Goal: Transaction & Acquisition: Purchase product/service

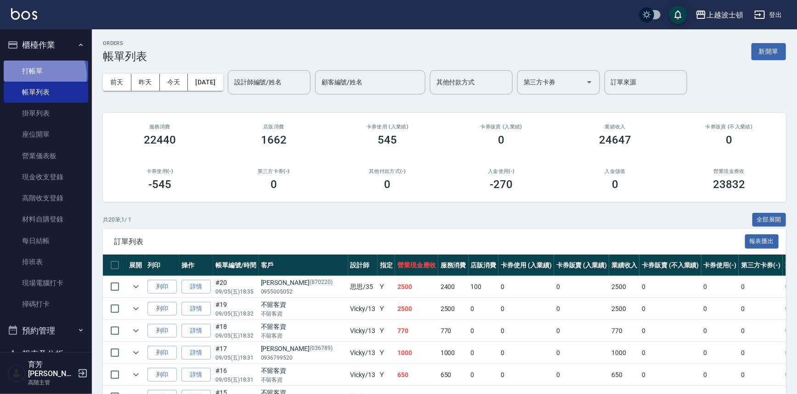
click at [38, 75] on link "打帳單" at bounding box center [46, 71] width 84 height 21
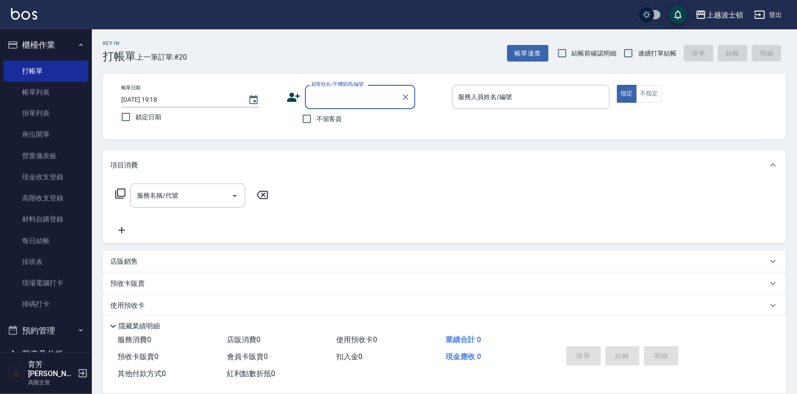
click at [27, 46] on button "櫃檯作業" at bounding box center [46, 45] width 84 height 24
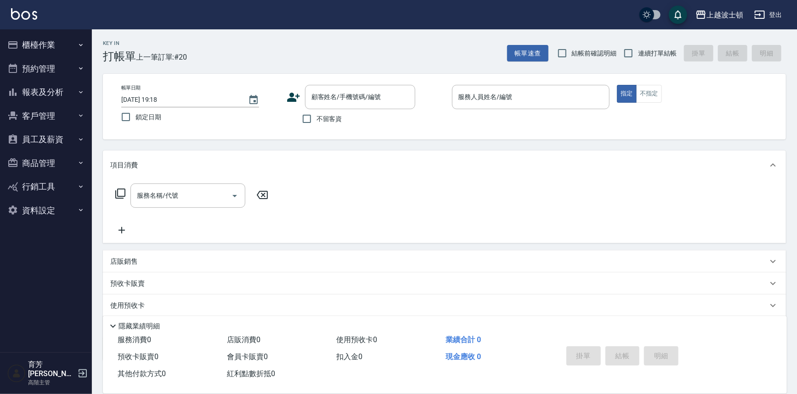
click at [35, 50] on button "櫃檯作業" at bounding box center [46, 45] width 84 height 24
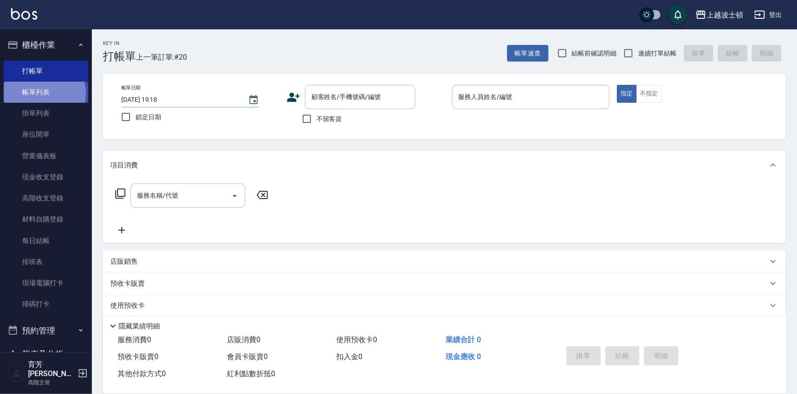
click at [40, 94] on link "帳單列表" at bounding box center [46, 92] width 84 height 21
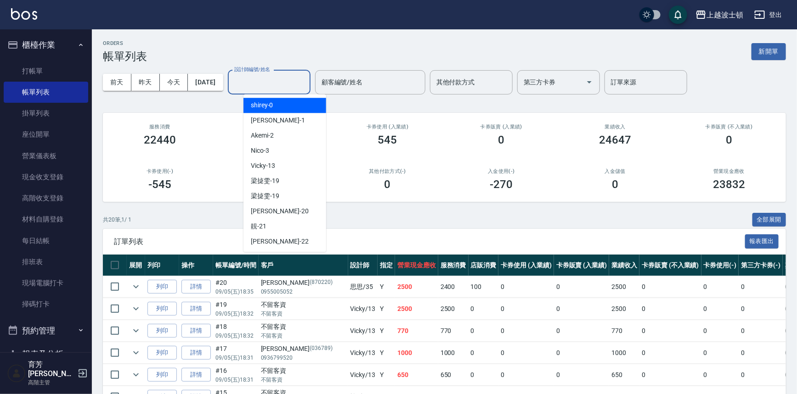
click at [268, 90] on input "設計師編號/姓名" at bounding box center [269, 82] width 74 height 16
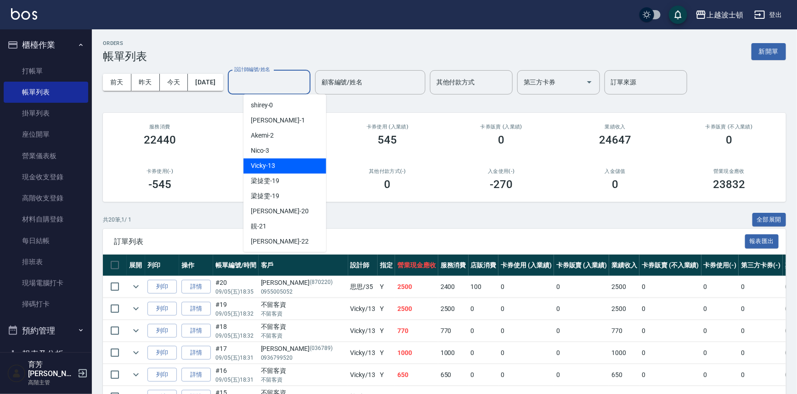
click at [271, 170] on span "Vicky -13" at bounding box center [263, 166] width 24 height 10
type input "Vicky-13"
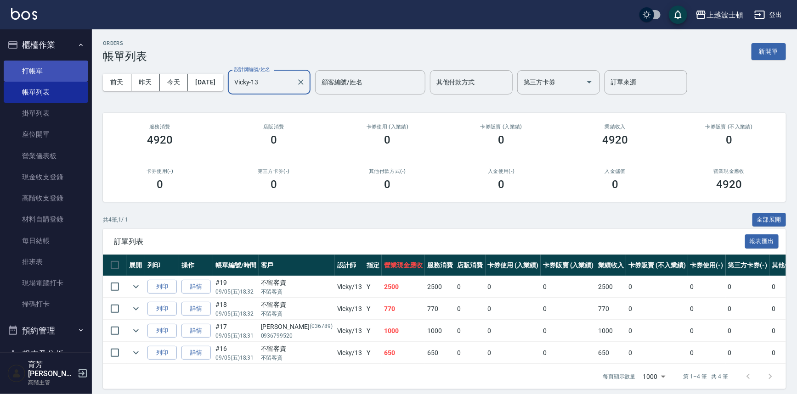
click at [23, 67] on link "打帳單" at bounding box center [46, 71] width 84 height 21
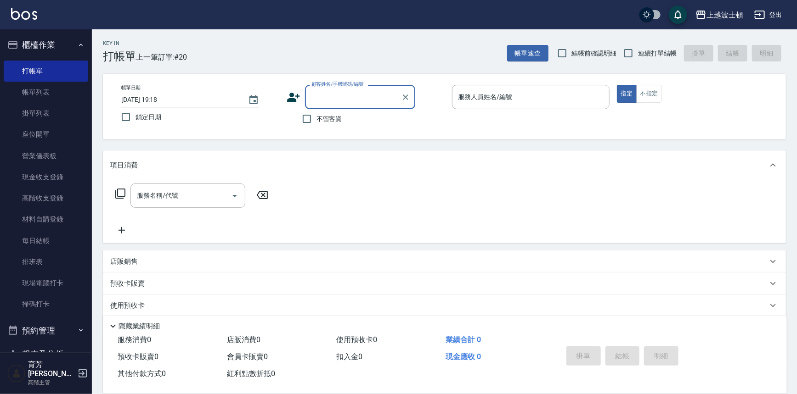
click at [331, 118] on span "不留客資" at bounding box center [329, 119] width 26 height 10
click at [316, 118] on input "不留客資" at bounding box center [306, 118] width 19 height 19
checkbox input "true"
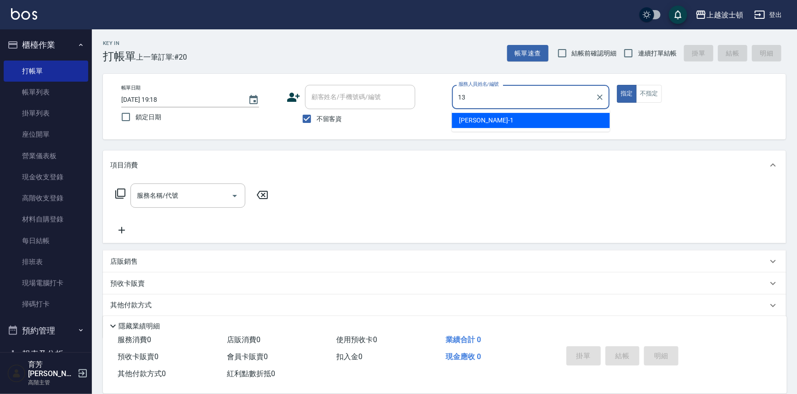
type input "Vicky-13"
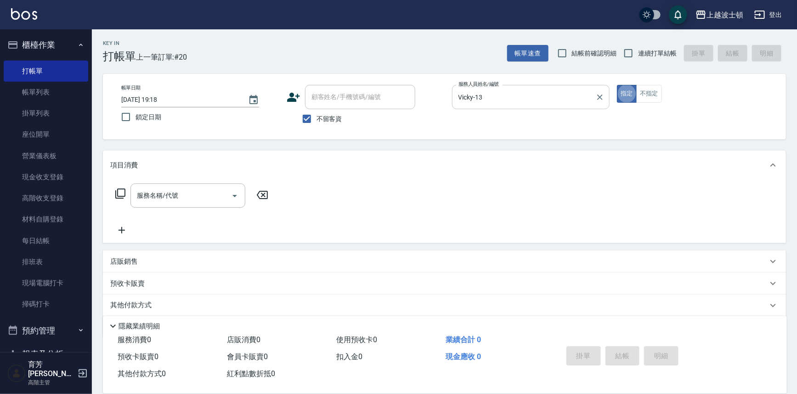
type button "true"
click at [173, 197] on input "服務名稱/代號" at bounding box center [181, 196] width 93 height 16
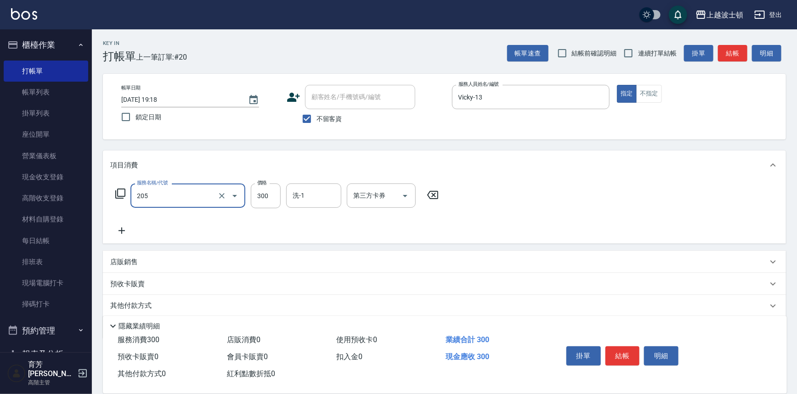
type input "洗髮(205)"
click at [124, 234] on icon at bounding box center [121, 230] width 23 height 11
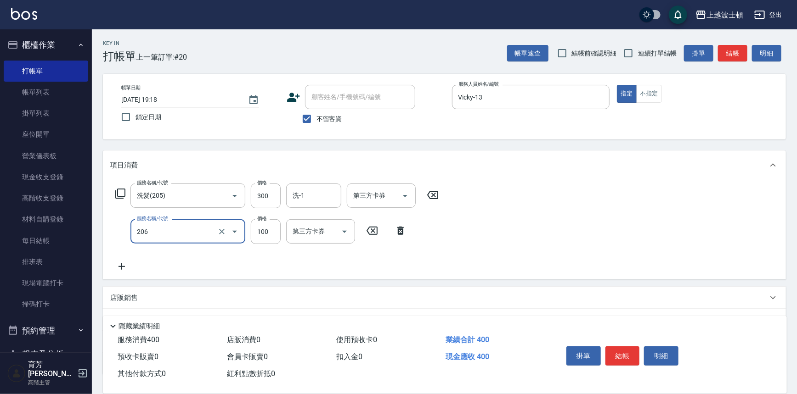
type input "洗髮加錢升等(206)"
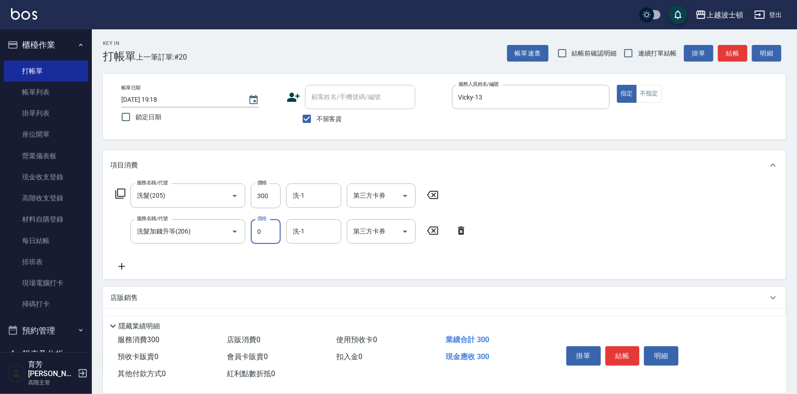
drag, startPoint x: 264, startPoint y: 239, endPoint x: 254, endPoint y: 239, distance: 9.2
click at [255, 239] on input "0" at bounding box center [266, 231] width 30 height 25
type input "100"
click at [298, 202] on input "洗-1" at bounding box center [313, 196] width 47 height 16
type input "[PERSON_NAME]-25"
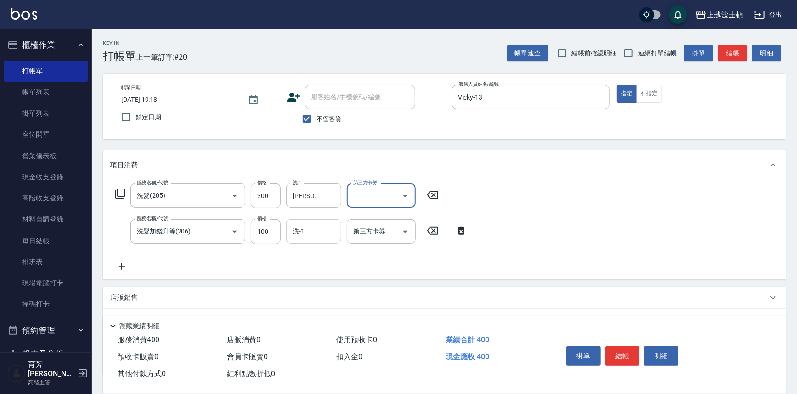
click at [312, 243] on div "洗-1" at bounding box center [313, 231] width 55 height 24
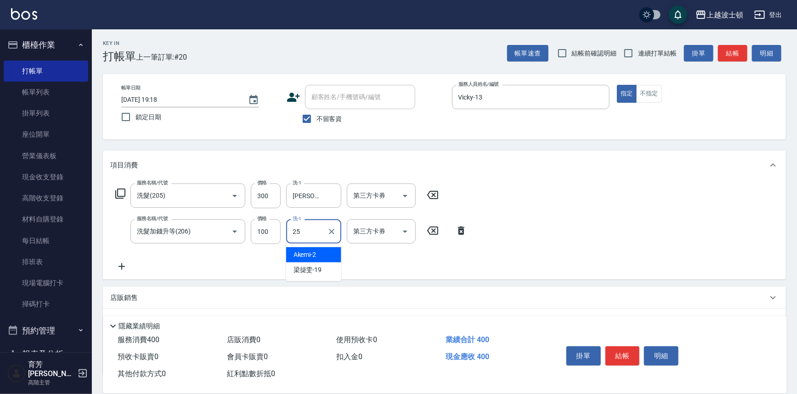
type input "[PERSON_NAME]-25"
click at [625, 363] on button "結帳" at bounding box center [622, 356] width 34 height 19
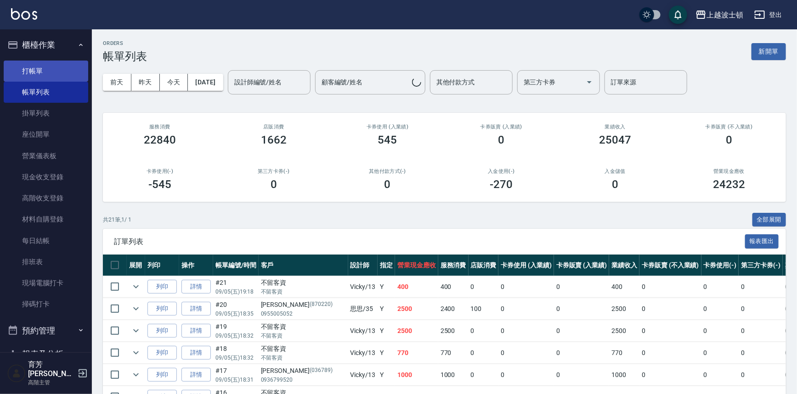
click at [30, 65] on link "打帳單" at bounding box center [46, 71] width 84 height 21
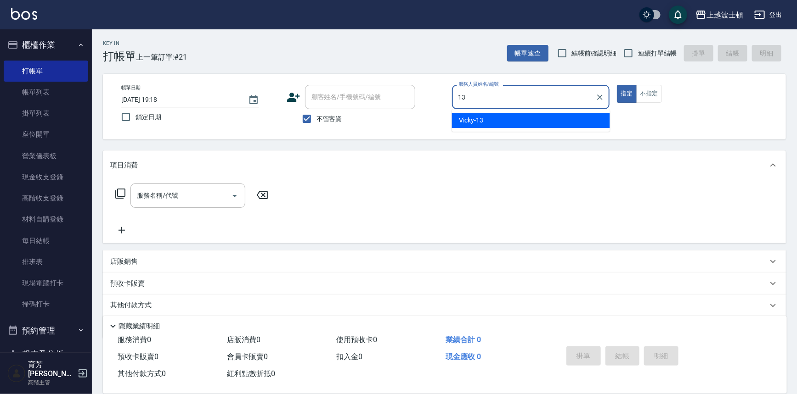
type input "Vicky-13"
type button "true"
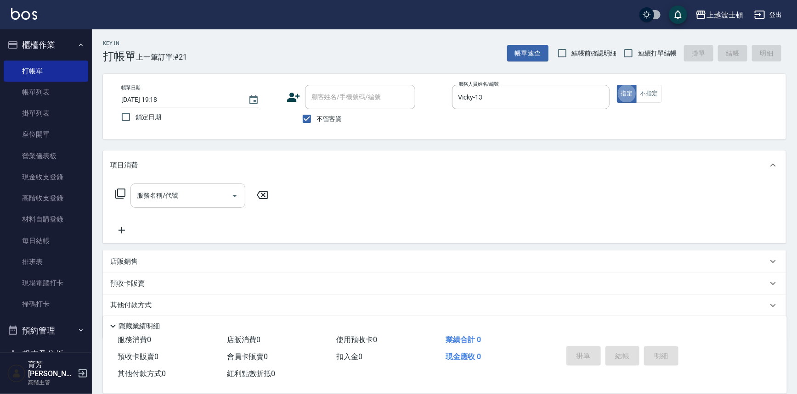
click at [219, 203] on input "服務名稱/代號" at bounding box center [181, 196] width 93 height 16
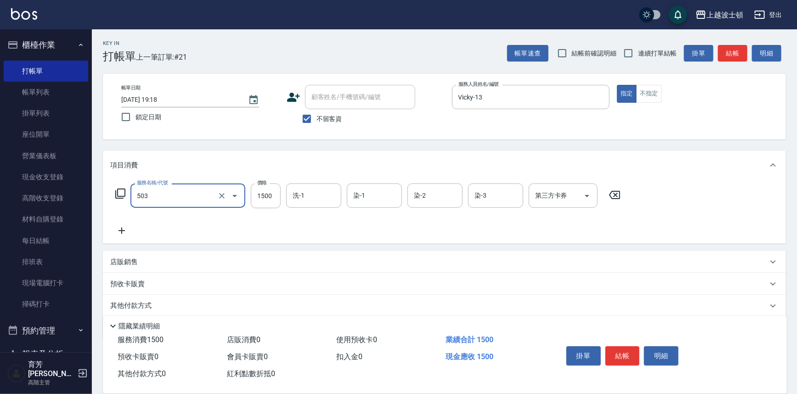
type input "洗+染髮(底染)(503)"
click at [125, 227] on icon at bounding box center [121, 230] width 23 height 11
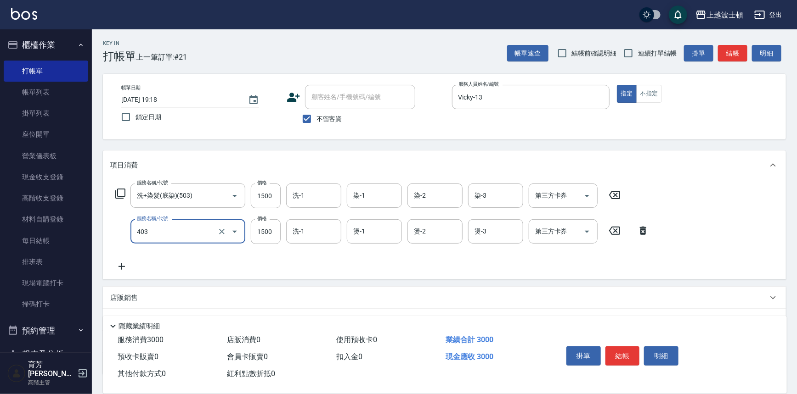
type input "離子燙1500(403)"
click at [124, 268] on icon at bounding box center [121, 266] width 23 height 11
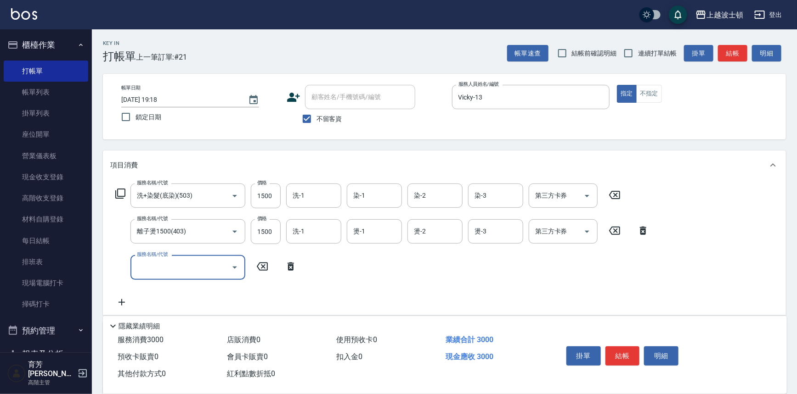
click at [157, 273] on input "服務名稱/代號" at bounding box center [181, 267] width 93 height 16
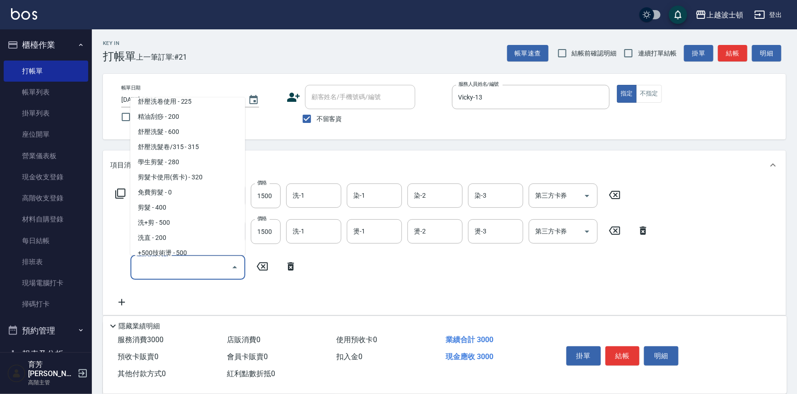
scroll to position [122, 0]
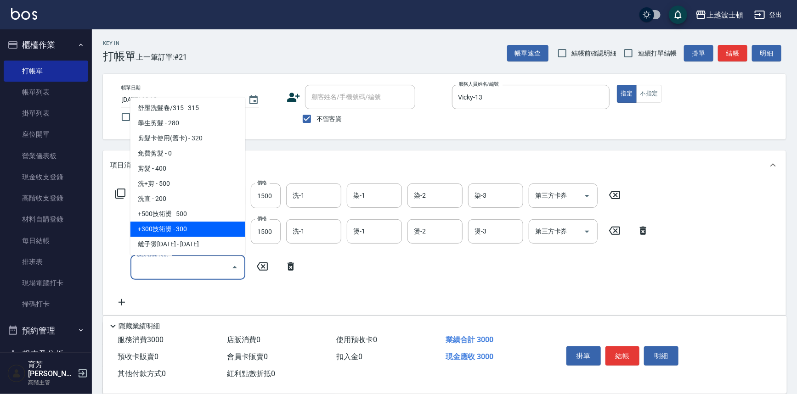
click at [208, 234] on span "+300技術燙 - 300" at bounding box center [187, 229] width 115 height 15
type input "+300技術燙(402)"
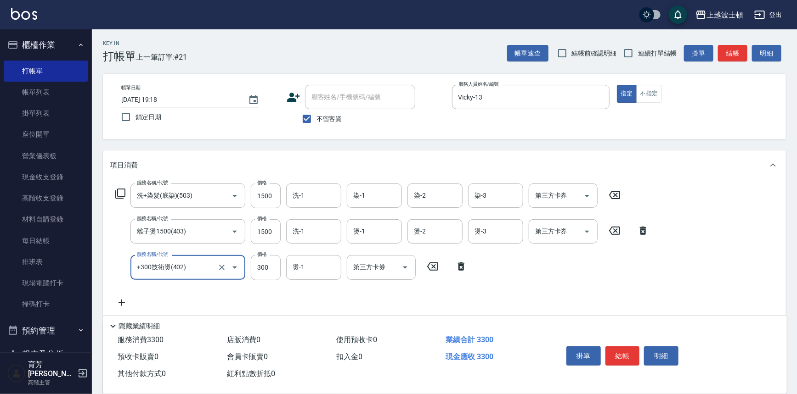
click at [124, 303] on icon at bounding box center [121, 303] width 23 height 11
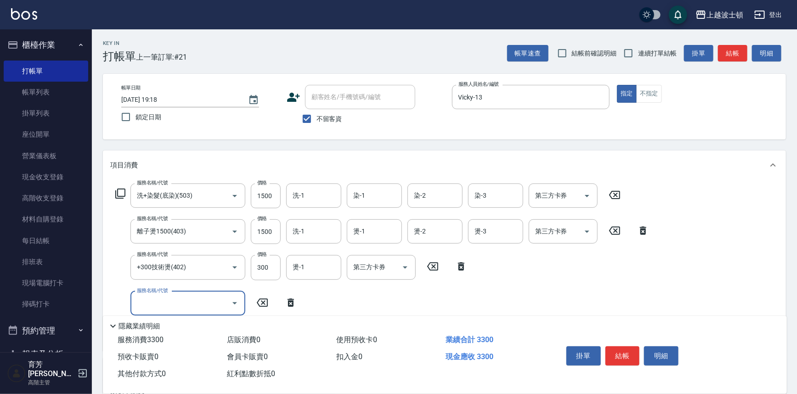
click at [234, 307] on icon "Open" at bounding box center [234, 303] width 11 height 11
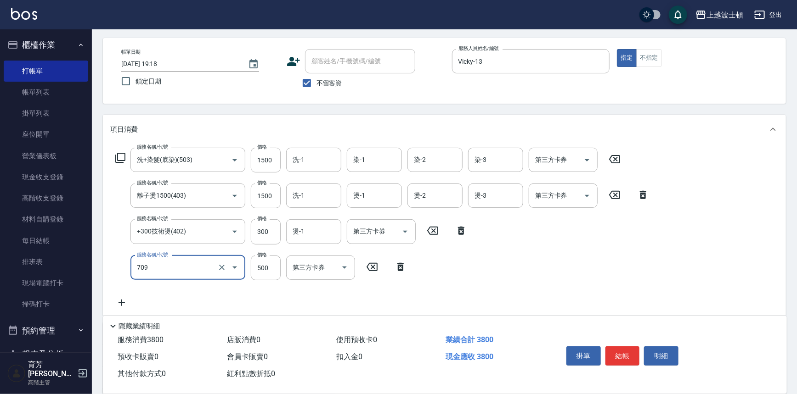
scroll to position [38, 0]
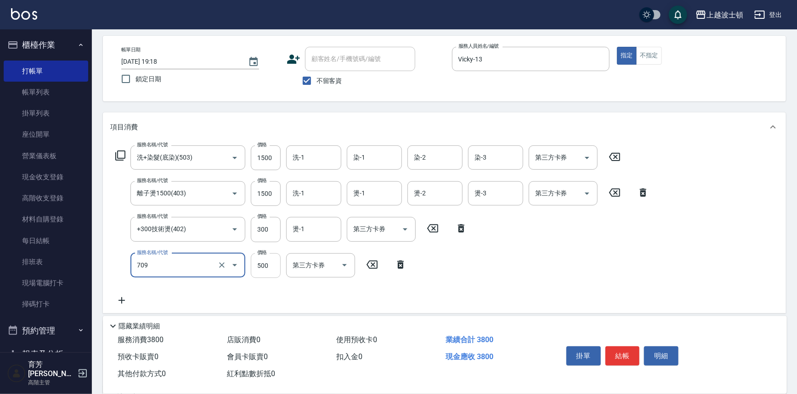
type input "自備防護(709)"
click at [279, 265] on input "500" at bounding box center [266, 265] width 30 height 25
type input "300"
click at [126, 298] on icon at bounding box center [121, 300] width 23 height 11
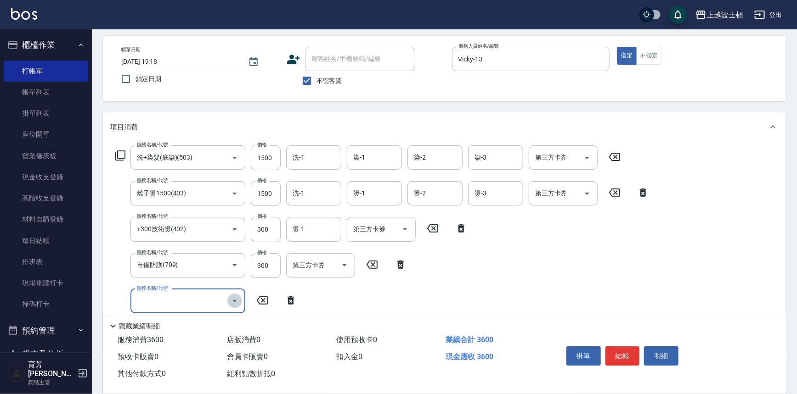
click at [233, 300] on icon "Open" at bounding box center [234, 301] width 5 height 2
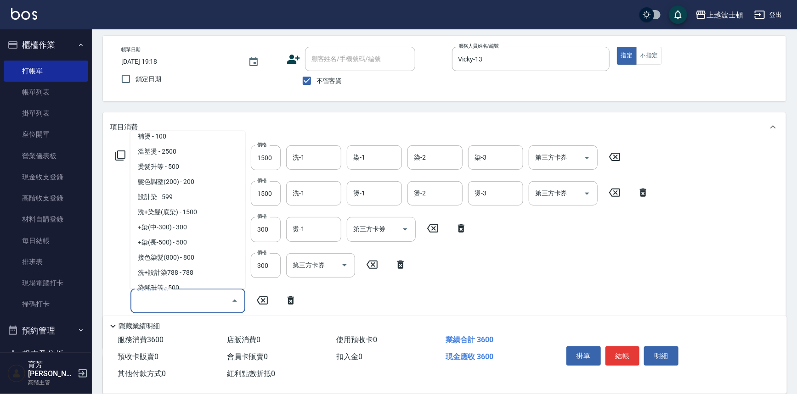
scroll to position [353, 0]
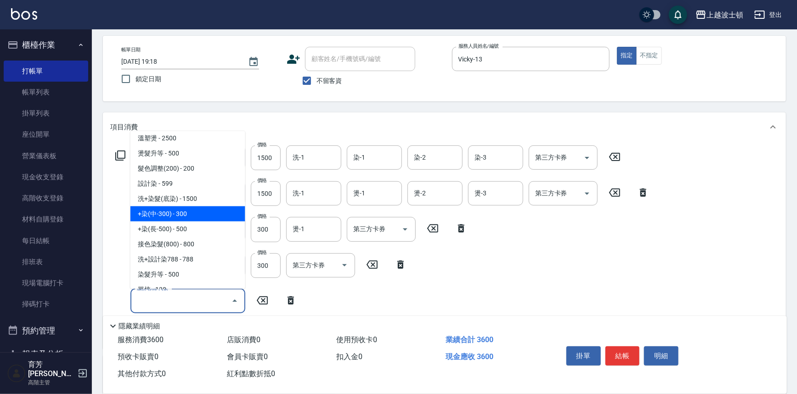
click at [193, 216] on span "+染(中-300) - 300" at bounding box center [187, 214] width 115 height 15
type input "+染(中-300)(504)"
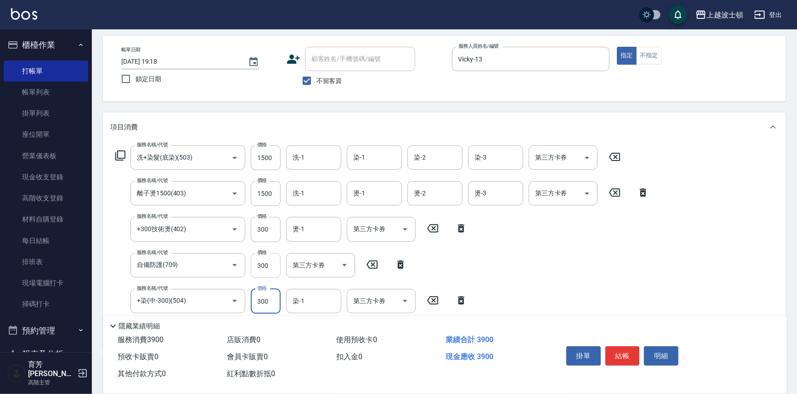
click at [268, 268] on input "300" at bounding box center [266, 265] width 30 height 25
type input "400"
click at [297, 161] on input "洗-1" at bounding box center [313, 158] width 47 height 16
type input "[PERSON_NAME]-25"
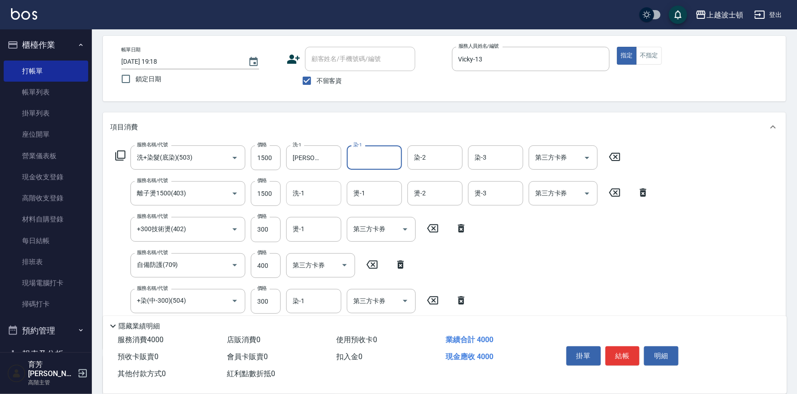
click at [306, 188] on input "洗-1" at bounding box center [313, 193] width 47 height 16
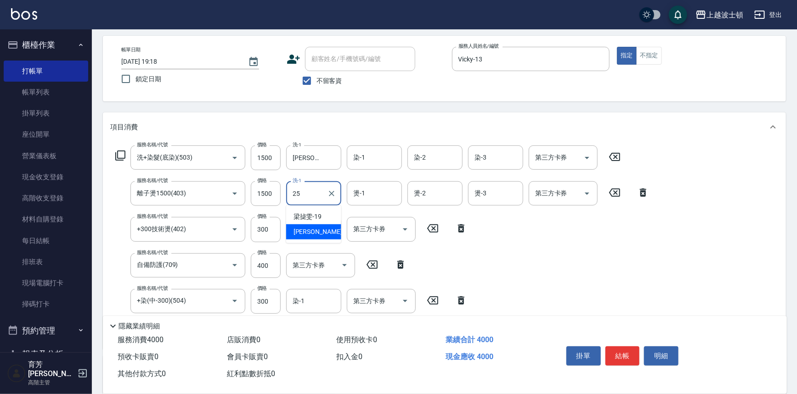
type input "[PERSON_NAME]-25"
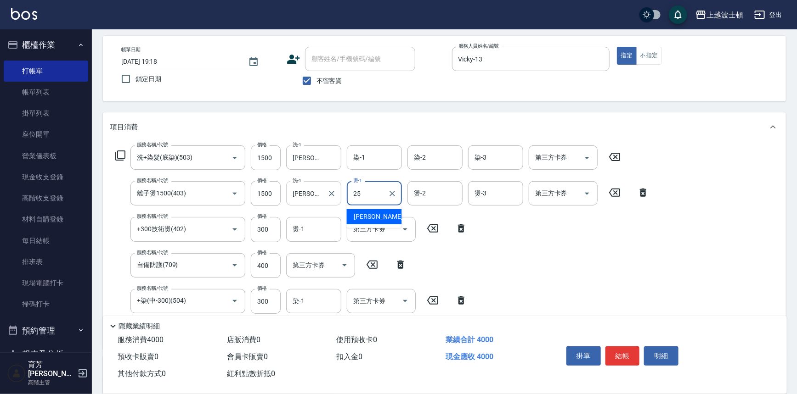
type input "[PERSON_NAME]-25"
click at [388, 160] on input "染-1" at bounding box center [374, 158] width 47 height 16
type input "[PERSON_NAME]-25"
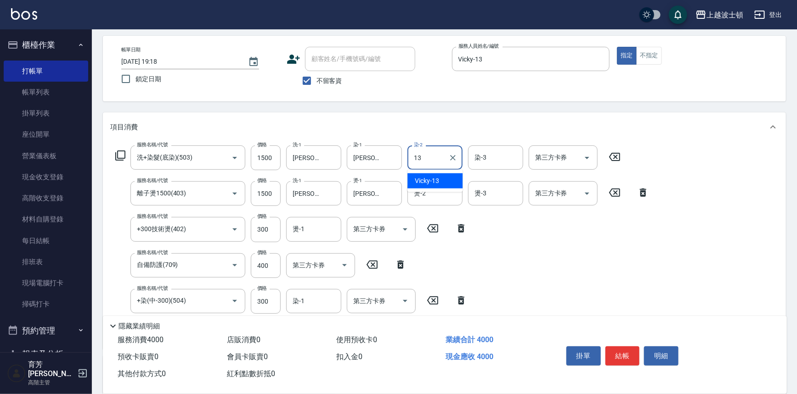
type input "Vicky-13"
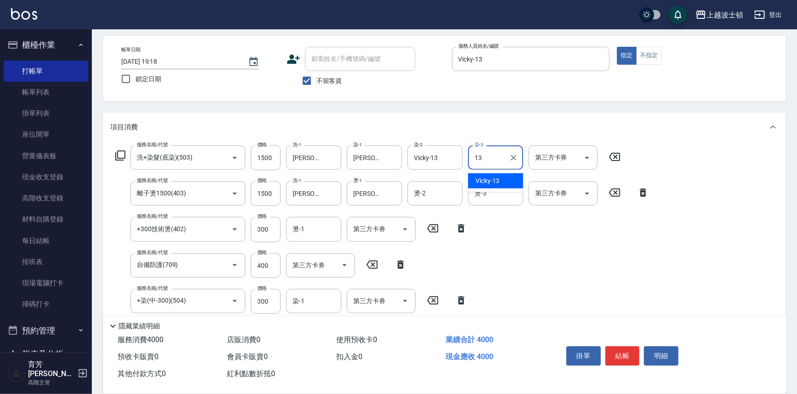
type input "Vicky-13"
click at [410, 196] on div "燙-2" at bounding box center [434, 193] width 55 height 24
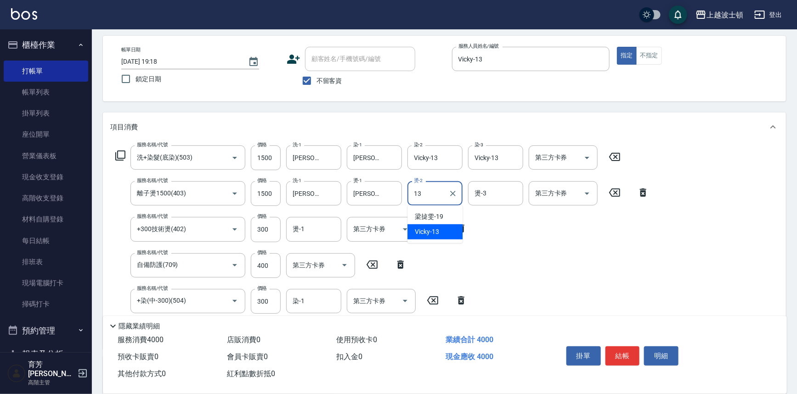
type input "Vicky-13"
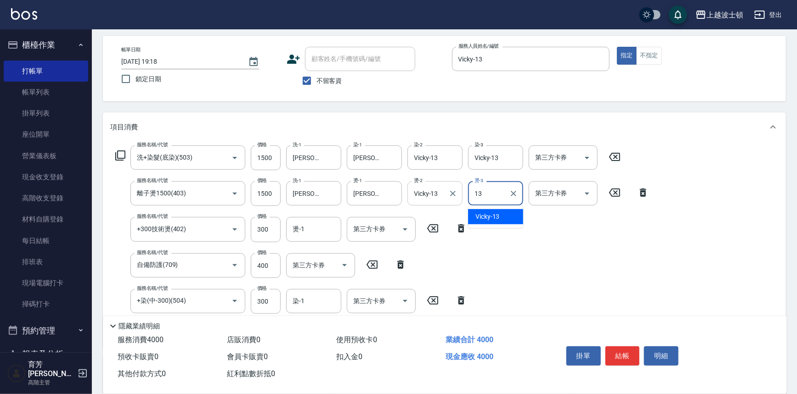
type input "Vicky-13"
click at [319, 225] on input "燙-1" at bounding box center [313, 229] width 47 height 16
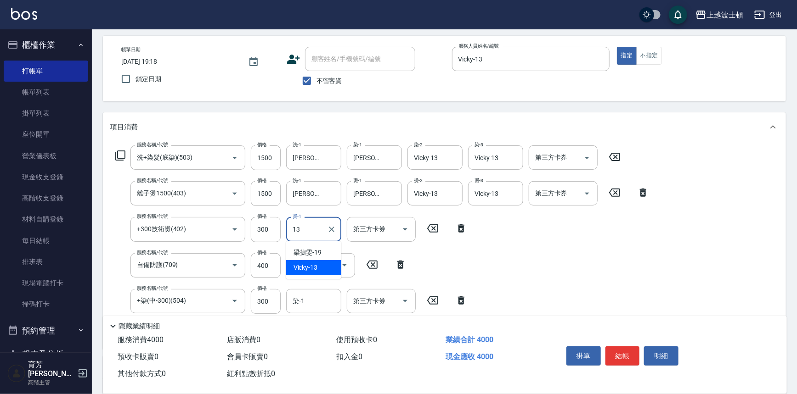
type input "Vicky-13"
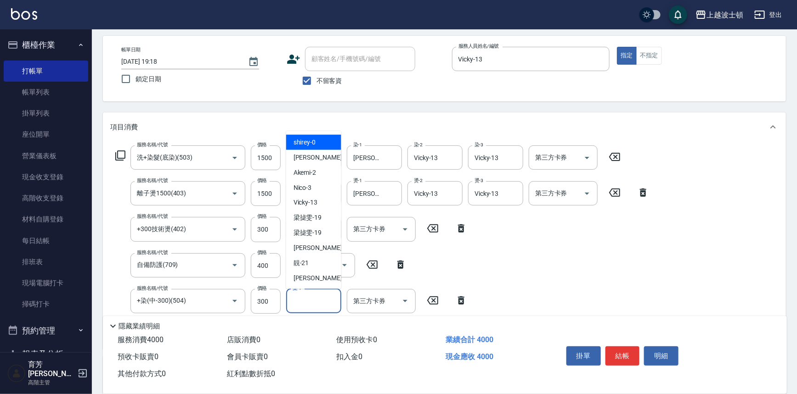
click at [293, 294] on input "染-1" at bounding box center [313, 301] width 47 height 16
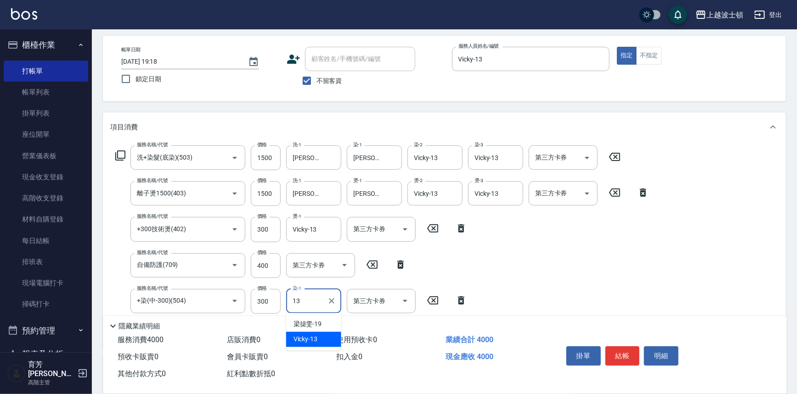
type input "Vicky-13"
click at [596, 285] on div "服務名稱/代號 洗+染髮(底染)(503) 服務名稱/代號 價格 1500 價格 洗-1 [PERSON_NAME]-25 洗-1 染-1 [PERSON_N…" at bounding box center [382, 244] width 544 height 197
click at [627, 348] on button "結帳" at bounding box center [622, 356] width 34 height 19
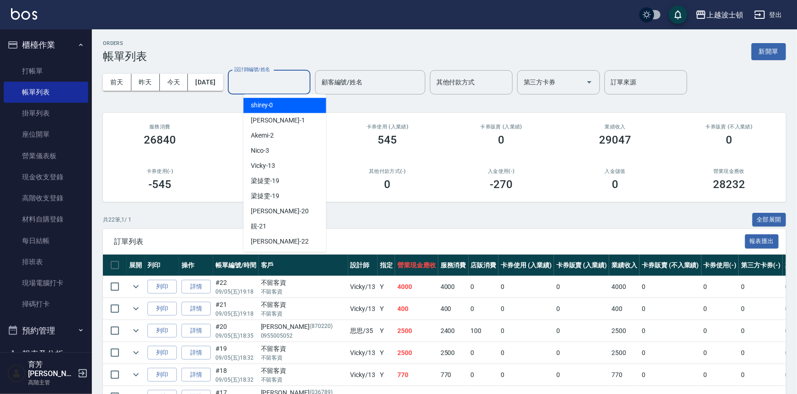
click at [274, 77] on div "設計師編號/姓名 設計師編號/姓名" at bounding box center [269, 82] width 83 height 24
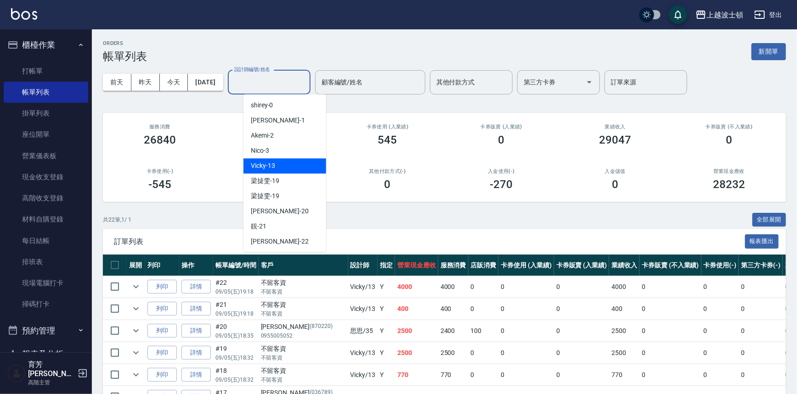
click at [275, 161] on div "Vicky -13" at bounding box center [284, 165] width 83 height 15
type input "Vicky-13"
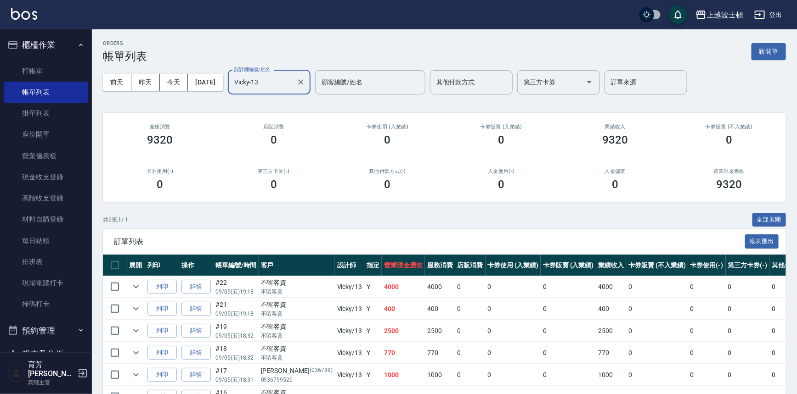
scroll to position [55, 0]
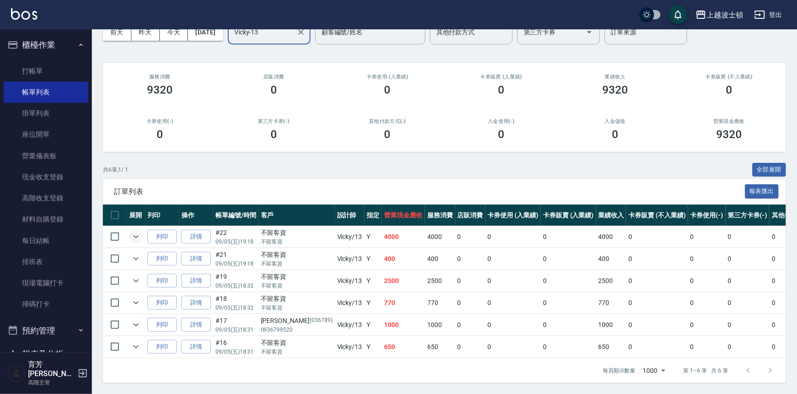
click at [133, 231] on icon "expand row" at bounding box center [135, 236] width 11 height 11
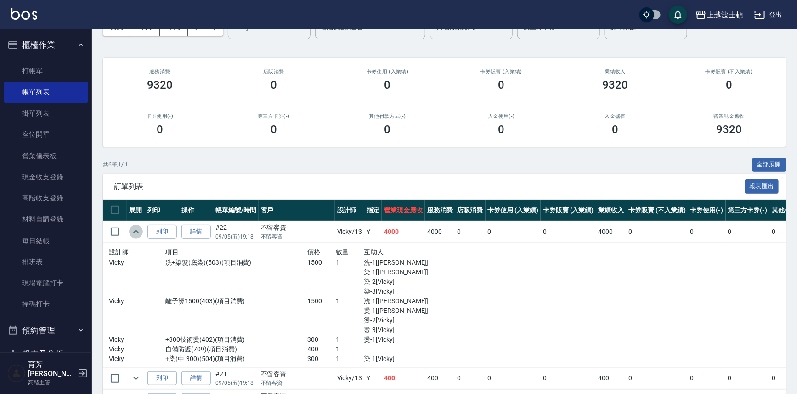
click at [133, 230] on icon "expand row" at bounding box center [135, 231] width 11 height 11
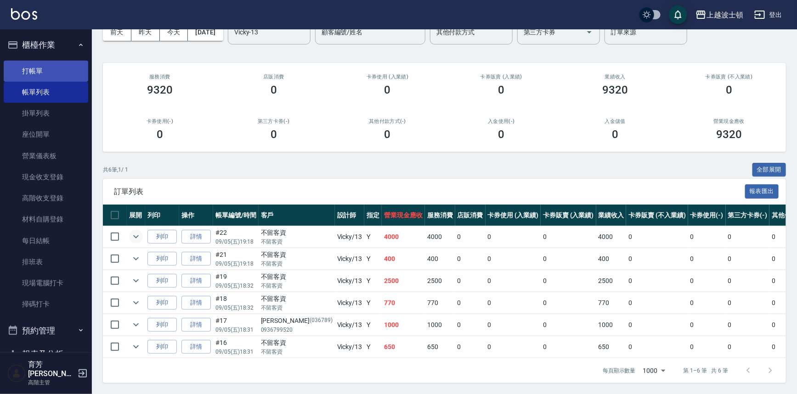
click at [19, 68] on link "打帳單" at bounding box center [46, 71] width 84 height 21
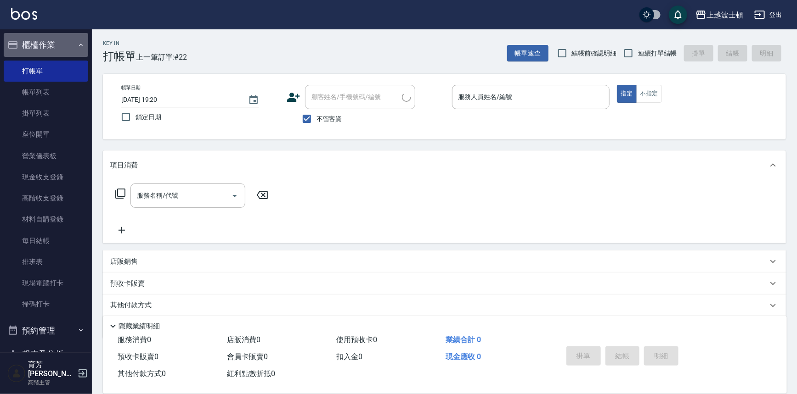
click at [61, 39] on button "櫃檯作業" at bounding box center [46, 45] width 84 height 24
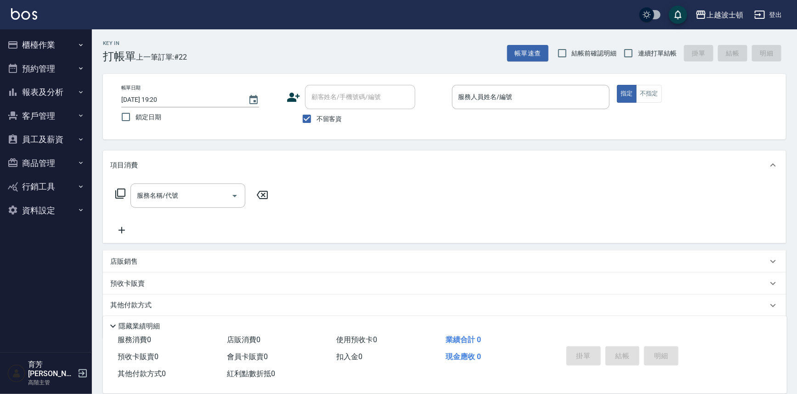
click at [57, 48] on button "櫃檯作業" at bounding box center [46, 45] width 84 height 24
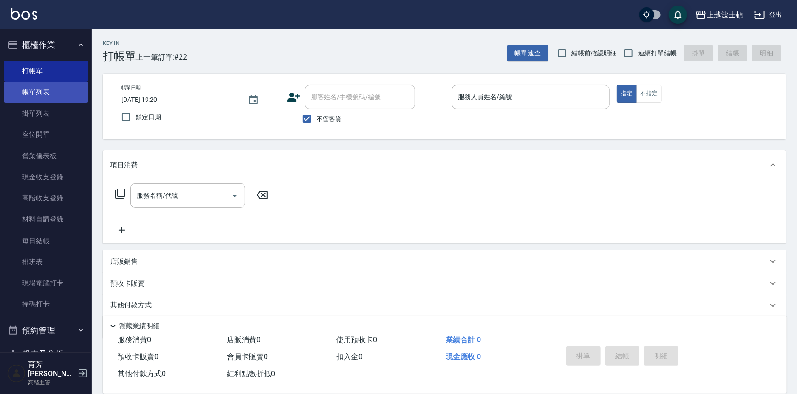
click at [60, 88] on link "帳單列表" at bounding box center [46, 92] width 84 height 21
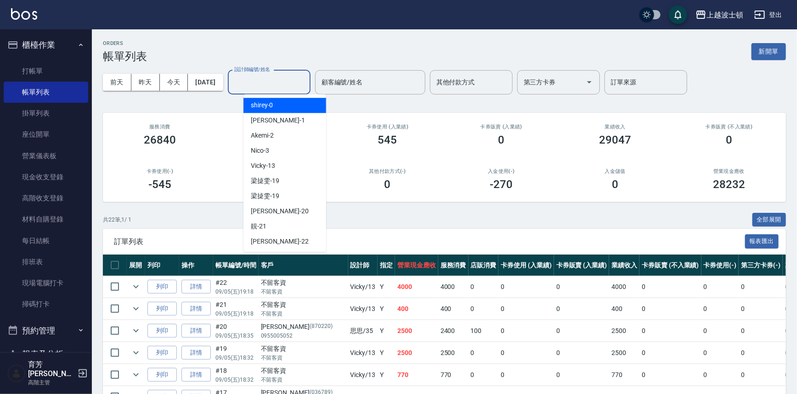
click at [265, 75] on div "設計師編號/姓名 設計師編號/姓名" at bounding box center [269, 82] width 83 height 24
click at [266, 102] on span "shirey -0" at bounding box center [262, 106] width 22 height 10
type input "shirey-0"
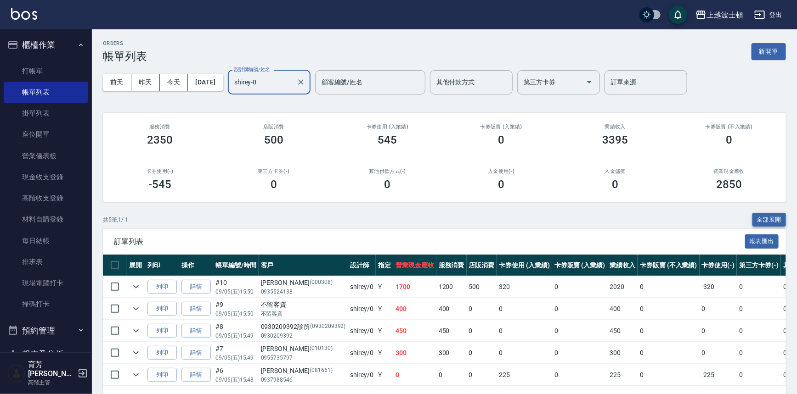
click at [776, 213] on button "全部展開" at bounding box center [769, 220] width 34 height 14
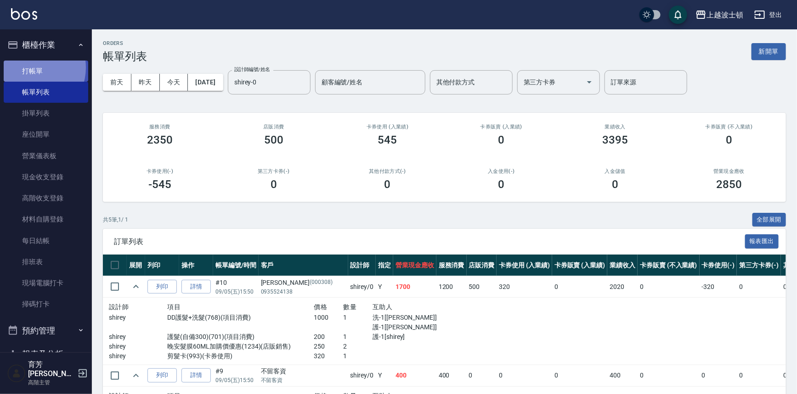
click at [32, 67] on link "打帳單" at bounding box center [46, 71] width 84 height 21
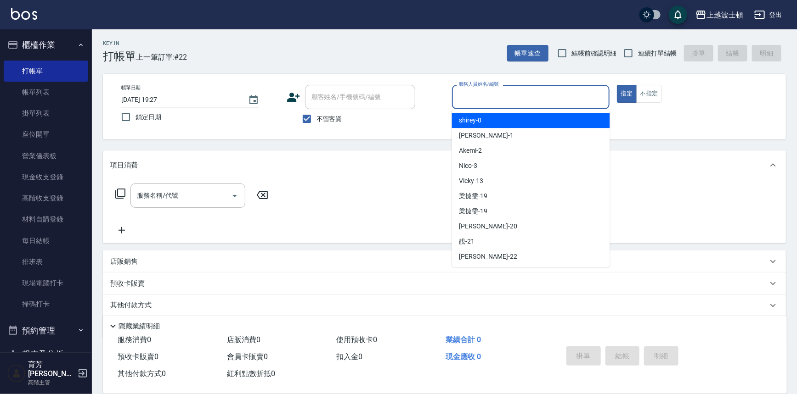
click at [522, 90] on input "服務人員姓名/編號" at bounding box center [531, 97] width 150 height 16
click at [528, 117] on div "shirey -0" at bounding box center [531, 120] width 158 height 15
type input "shirey-0"
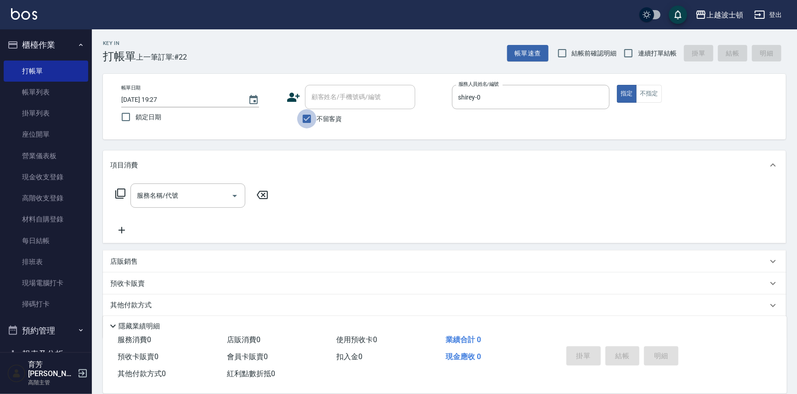
click at [308, 119] on input "不留客資" at bounding box center [306, 118] width 19 height 19
checkbox input "false"
click at [313, 104] on input "顧客姓名/手機號碼/編號" at bounding box center [353, 97] width 88 height 16
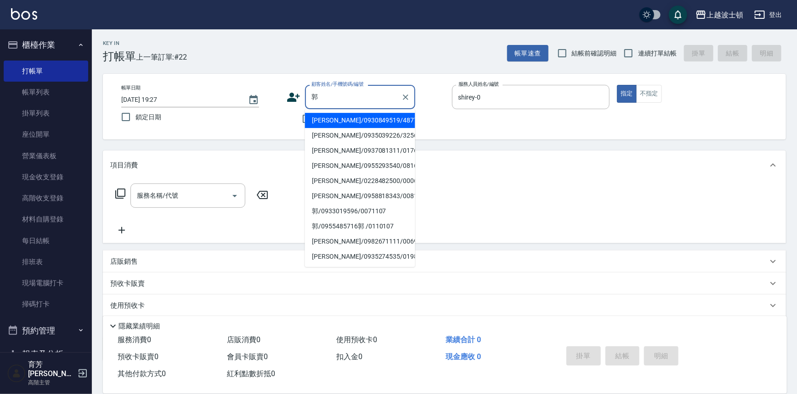
click at [365, 212] on li "郭/0933019596/0071107" at bounding box center [360, 211] width 110 height 15
type input "郭/0933019596/0071107"
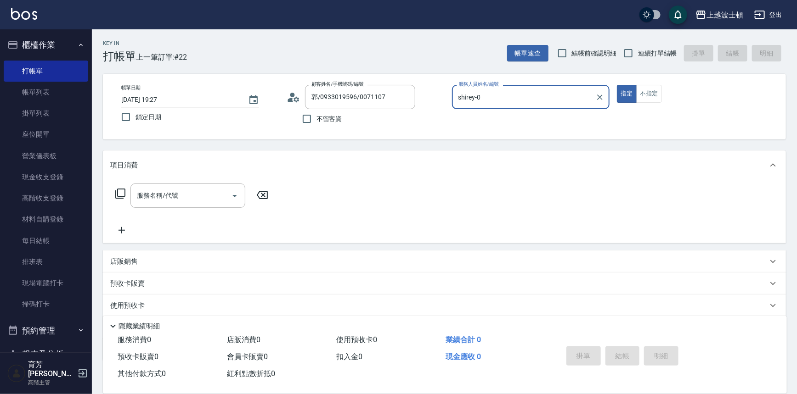
click at [118, 192] on icon at bounding box center [120, 194] width 10 height 10
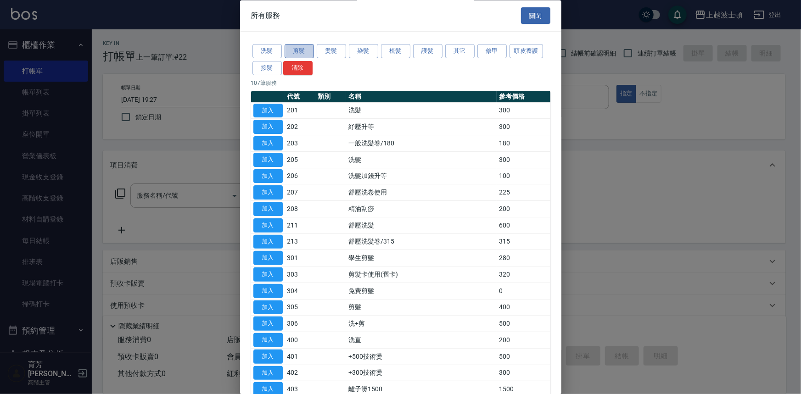
click at [299, 50] on button "剪髮" at bounding box center [299, 52] width 29 height 14
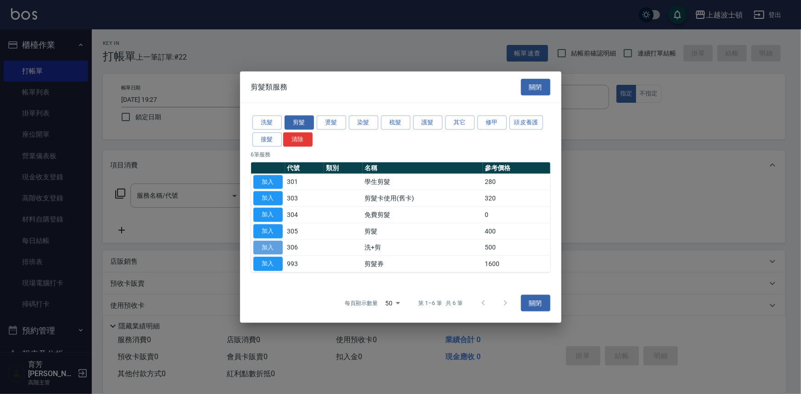
click at [275, 247] on button "加入" at bounding box center [267, 248] width 29 height 14
type input "洗+剪(306)"
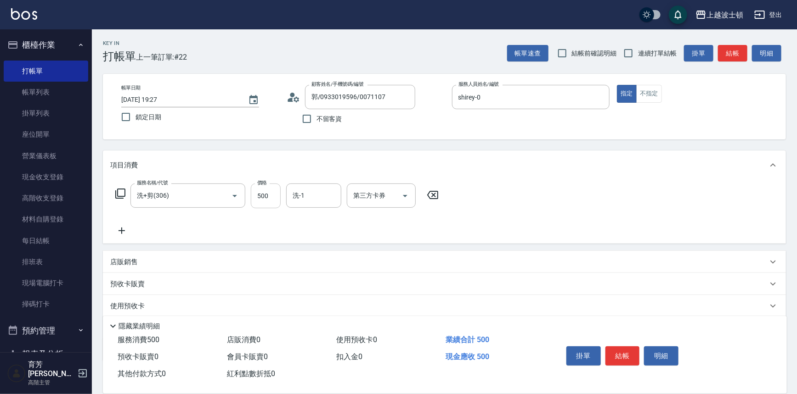
click at [275, 198] on input "500" at bounding box center [266, 196] width 30 height 25
type input "550"
click at [324, 193] on input "洗-1" at bounding box center [313, 196] width 47 height 16
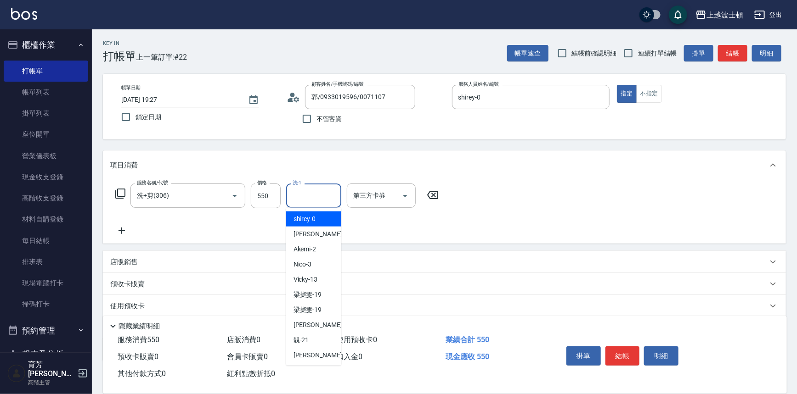
click at [319, 221] on div "shirey -0" at bounding box center [313, 219] width 55 height 15
type input "shirey-0"
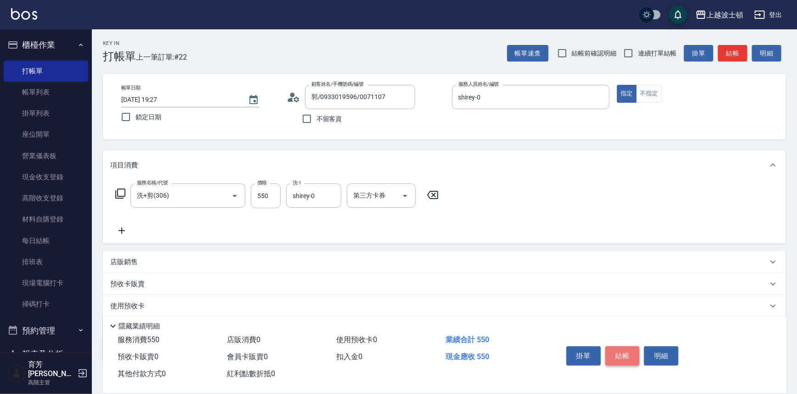
click at [613, 350] on button "結帳" at bounding box center [622, 356] width 34 height 19
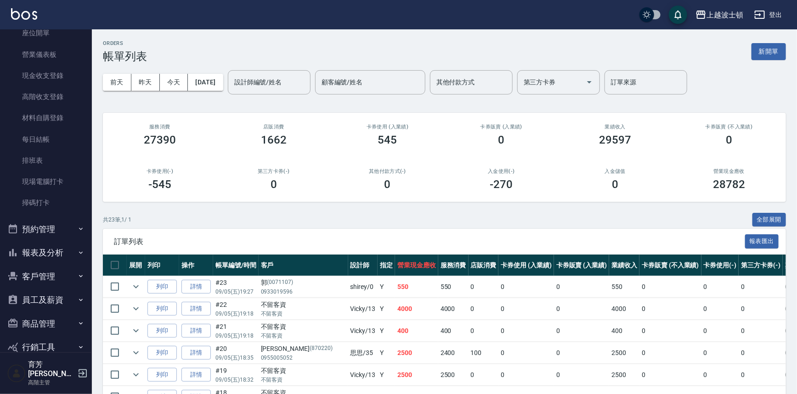
scroll to position [103, 0]
click at [56, 273] on button "客戶管理" at bounding box center [46, 276] width 84 height 24
click at [52, 296] on link "客戶列表" at bounding box center [46, 301] width 84 height 21
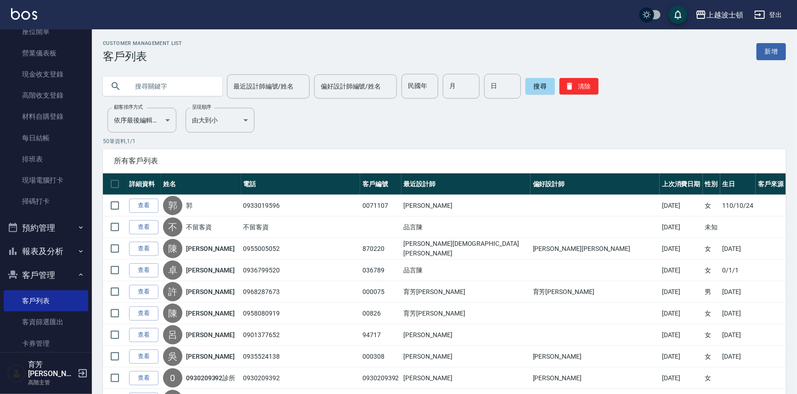
click at [157, 93] on input "text" at bounding box center [172, 86] width 86 height 25
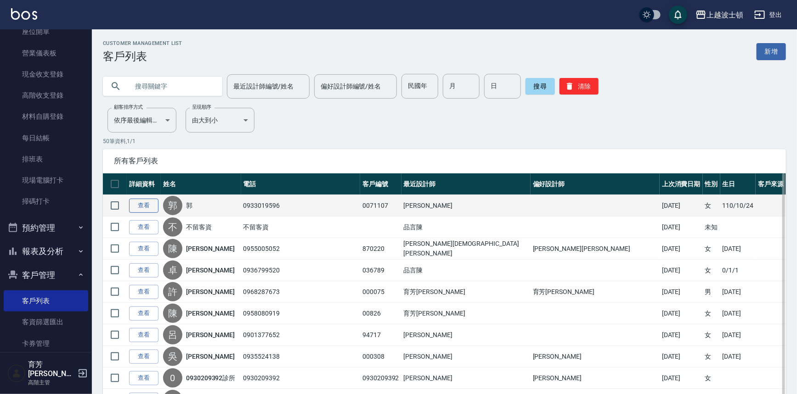
click at [137, 202] on link "查看" at bounding box center [143, 206] width 29 height 14
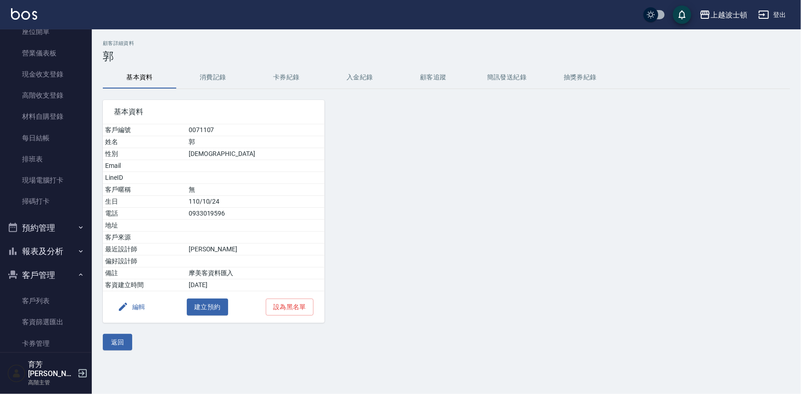
click at [213, 72] on button "消費記錄" at bounding box center [212, 78] width 73 height 22
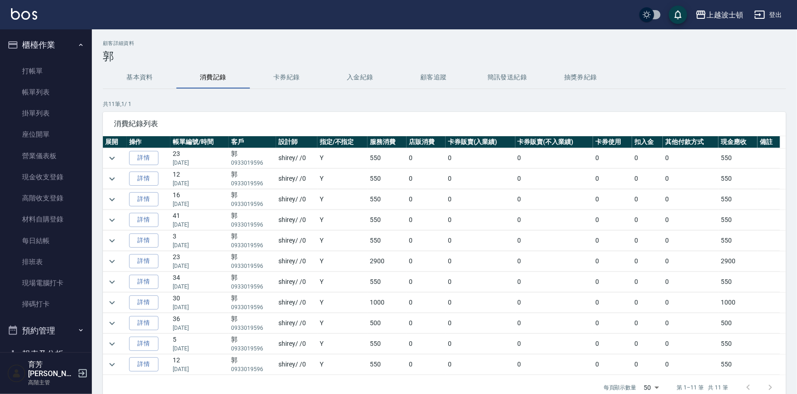
click at [56, 59] on ul "打帳單 帳單列表 掛單列表 座位開單 營業儀表板 現金收支登錄 高階收支登錄 材料自購登錄 每日結帳 排班表 現場電腦打卡 掃碼打卡" at bounding box center [46, 188] width 84 height 262
click at [55, 62] on link "打帳單" at bounding box center [46, 71] width 84 height 21
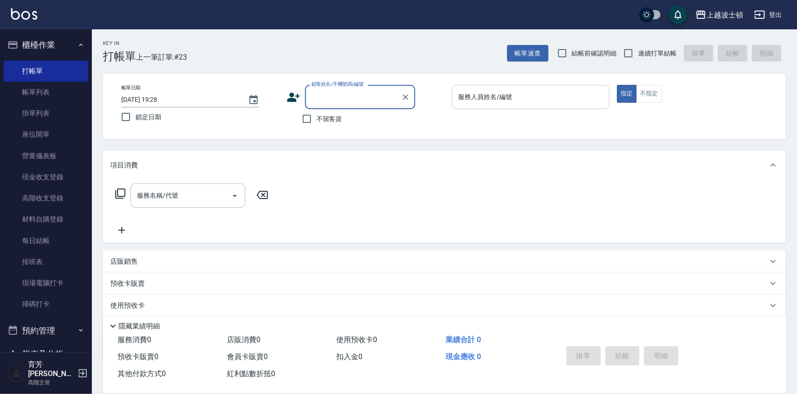
click at [524, 99] on input "服務人員姓名/編號" at bounding box center [531, 97] width 150 height 16
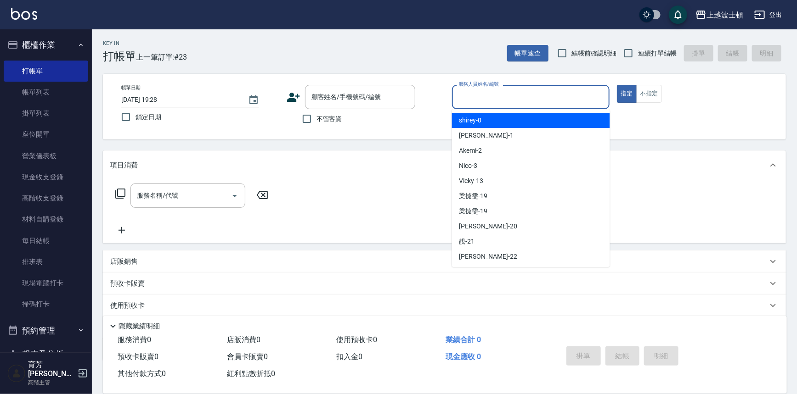
click at [517, 115] on div "shirey -0" at bounding box center [531, 120] width 158 height 15
type input "shirey-0"
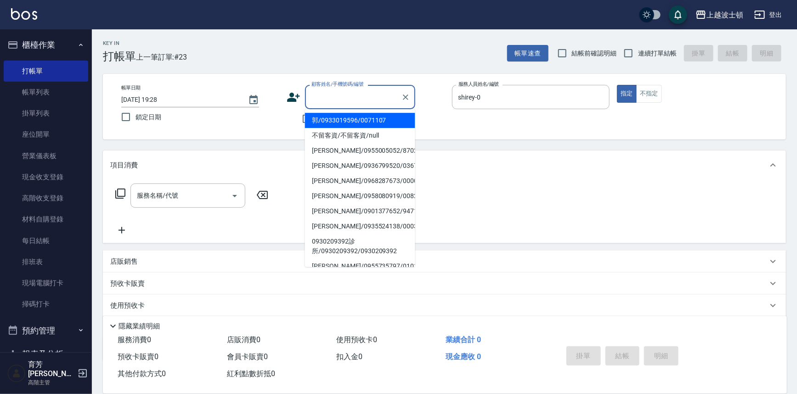
click at [370, 96] on input "顧客姓名/手機號碼/編號" at bounding box center [353, 97] width 88 height 16
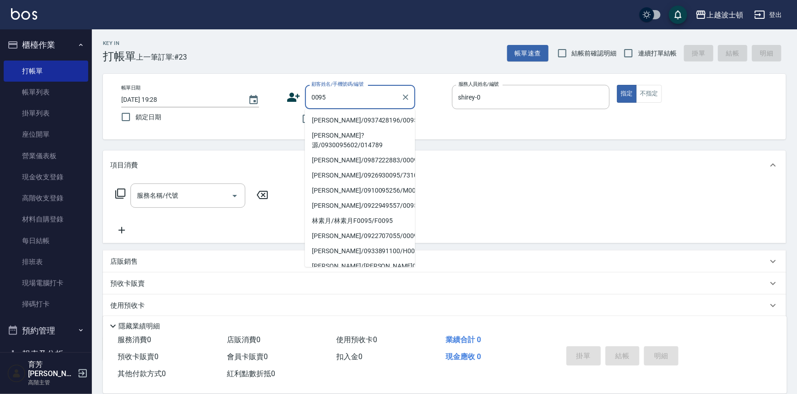
click at [370, 118] on li "[PERSON_NAME]/0937428196/0095" at bounding box center [360, 120] width 110 height 15
type input "[PERSON_NAME]/0937428196/0095"
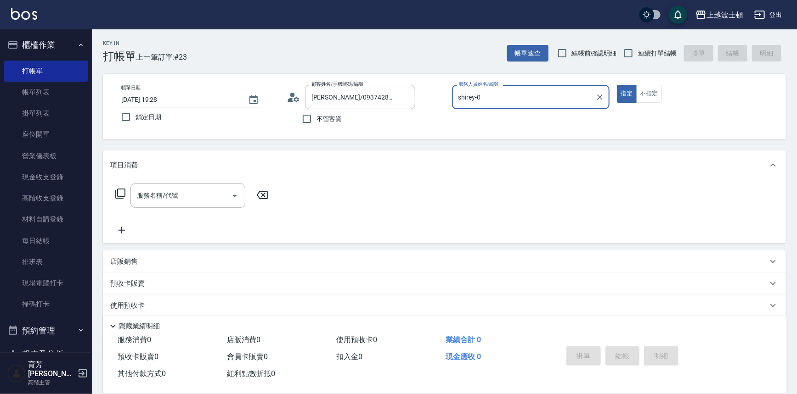
click at [116, 195] on icon at bounding box center [120, 193] width 11 height 11
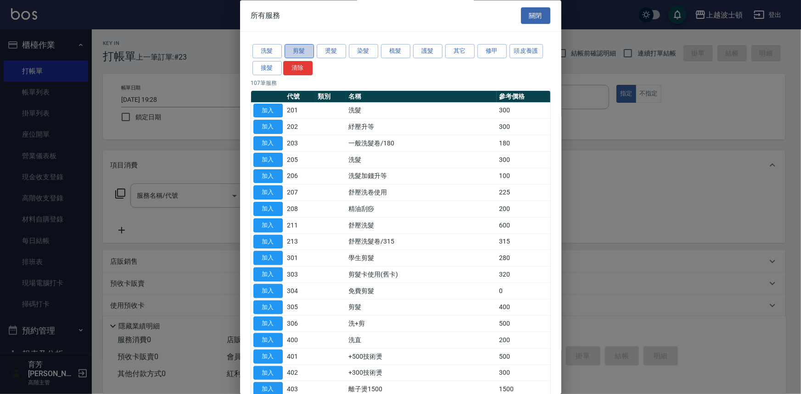
click at [298, 51] on button "剪髮" at bounding box center [299, 52] width 29 height 14
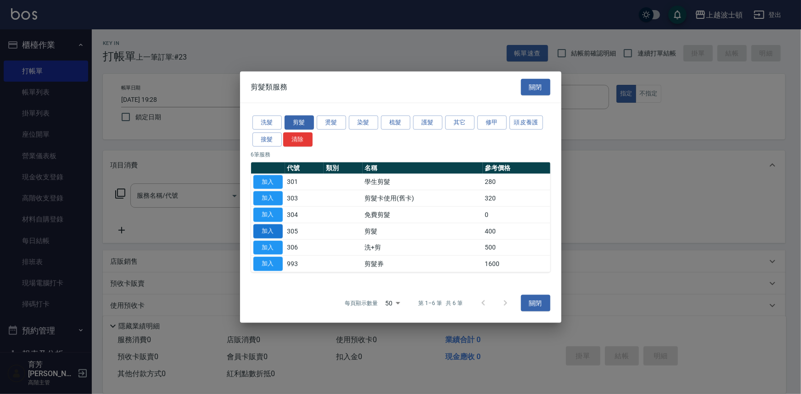
click at [275, 232] on button "加入" at bounding box center [267, 231] width 29 height 14
type input "剪髮(305)"
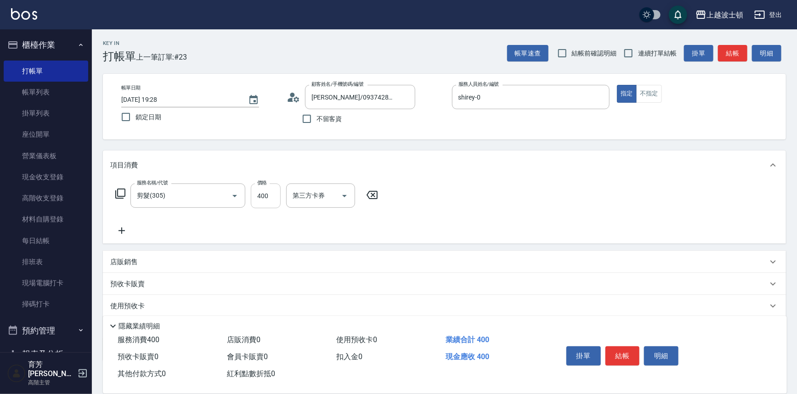
click at [274, 202] on input "400" at bounding box center [266, 196] width 30 height 25
click at [274, 202] on input "0" at bounding box center [266, 196] width 30 height 25
drag, startPoint x: 272, startPoint y: 197, endPoint x: 247, endPoint y: 195, distance: 24.9
click at [247, 195] on div "服務名稱/代號 剪髮(305) 服務名稱/代號 價格 0 價格 第三方卡券 第三方卡券" at bounding box center [246, 196] width 273 height 25
type input "250"
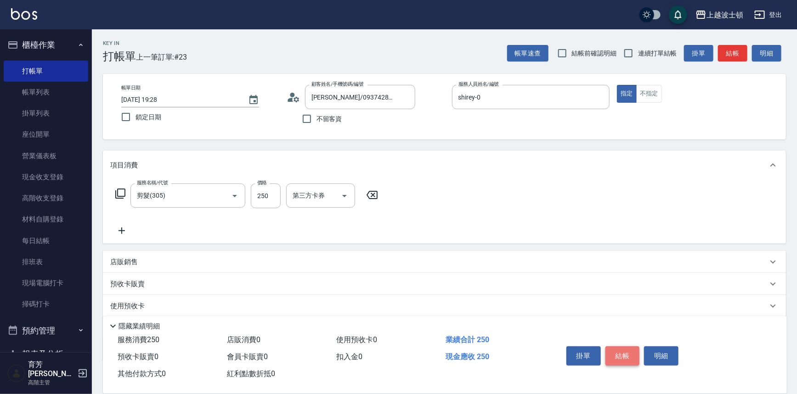
click at [618, 354] on button "結帳" at bounding box center [622, 356] width 34 height 19
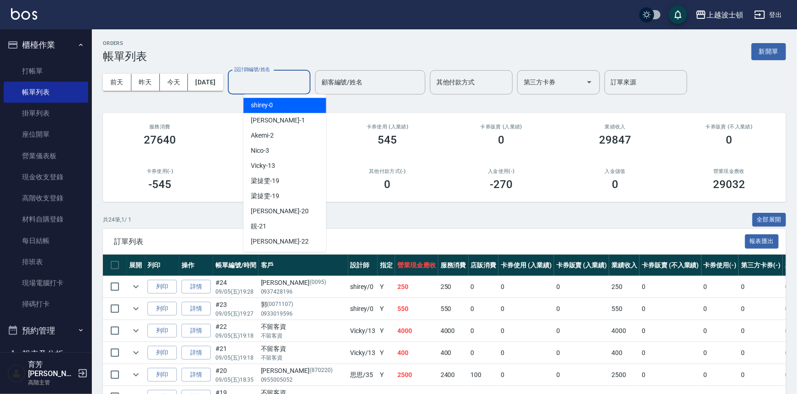
click at [258, 79] on input "設計師編號/姓名" at bounding box center [269, 82] width 74 height 16
click at [265, 109] on span "shirey -0" at bounding box center [262, 106] width 22 height 10
type input "shirey-0"
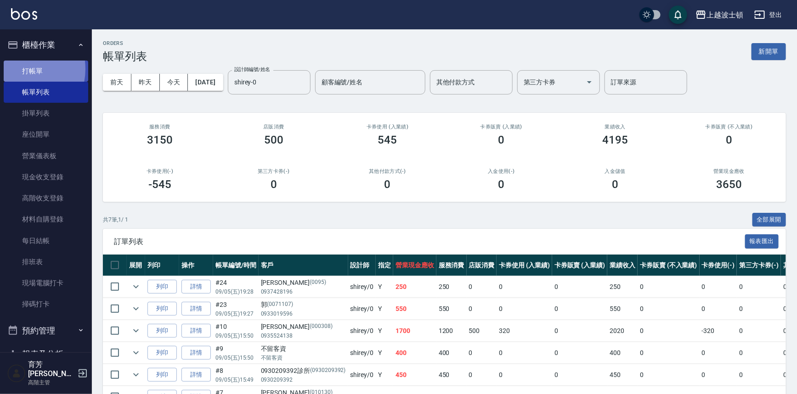
click at [17, 69] on link "打帳單" at bounding box center [46, 71] width 84 height 21
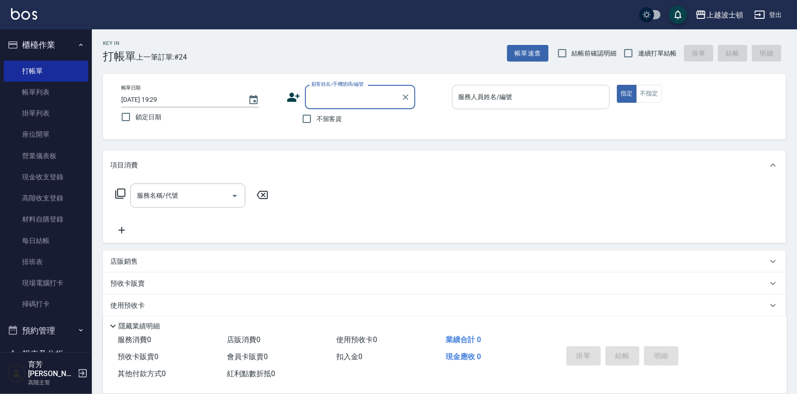
click at [500, 96] on input "服務人員姓名/編號" at bounding box center [531, 97] width 150 height 16
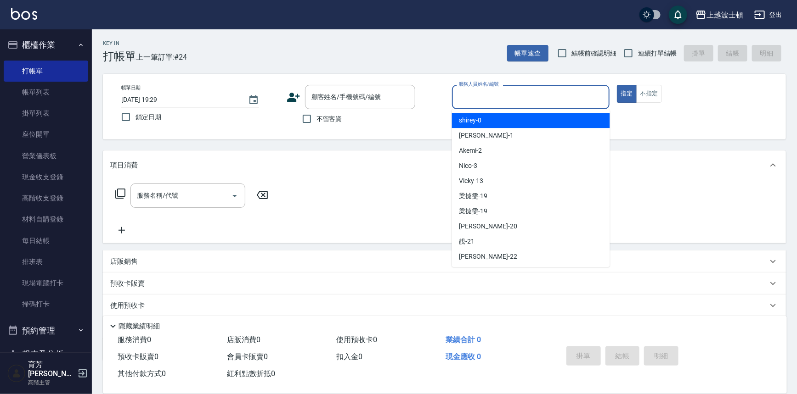
click at [497, 117] on div "shirey -0" at bounding box center [531, 120] width 158 height 15
type input "shirey-0"
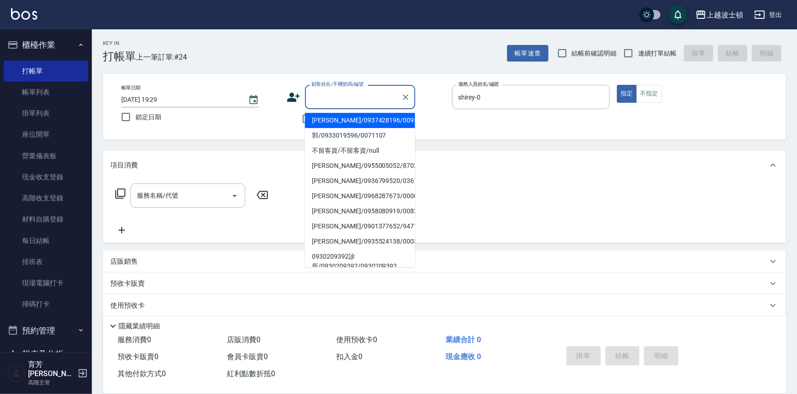
click at [317, 97] on input "顧客姓名/手機號碼/編號" at bounding box center [353, 97] width 88 height 16
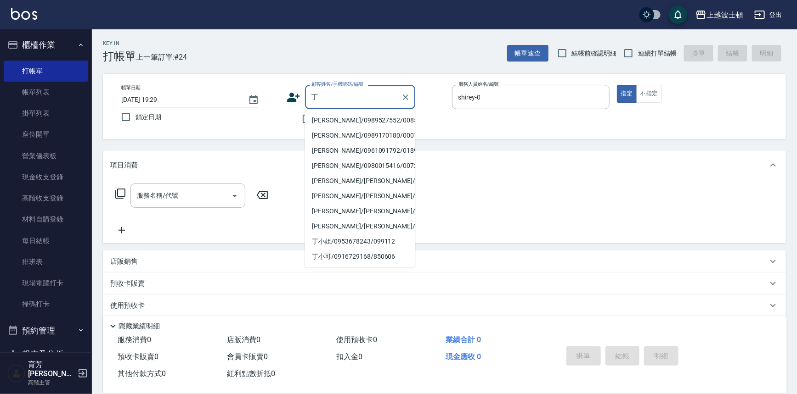
click at [349, 119] on li "[PERSON_NAME]/0989527552/00853" at bounding box center [360, 120] width 110 height 15
type input "[PERSON_NAME]/0989527552/00853"
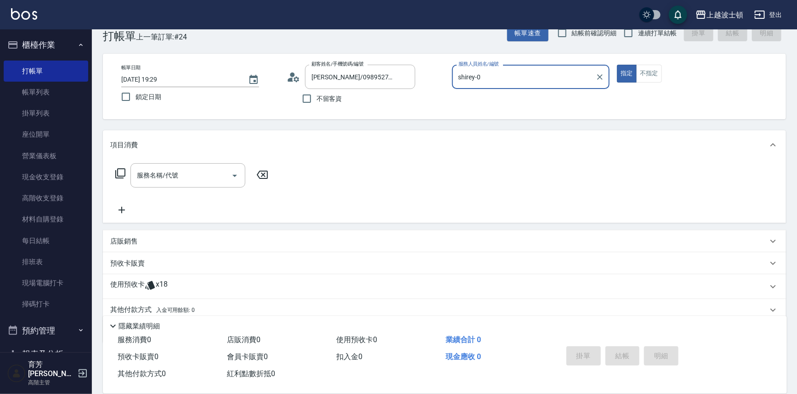
scroll to position [42, 0]
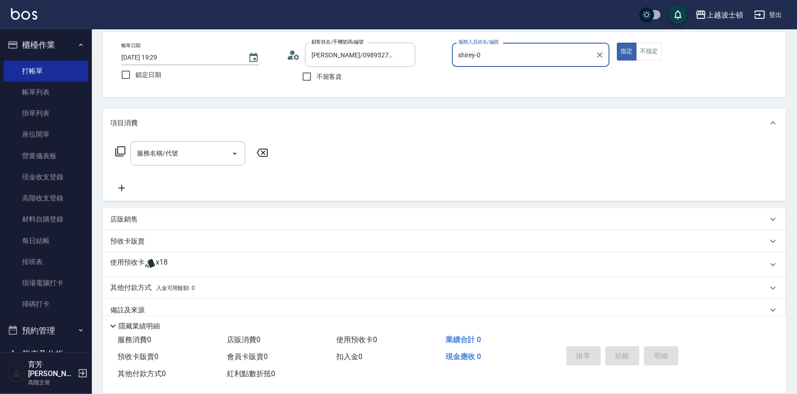
click at [116, 148] on icon at bounding box center [120, 151] width 10 height 10
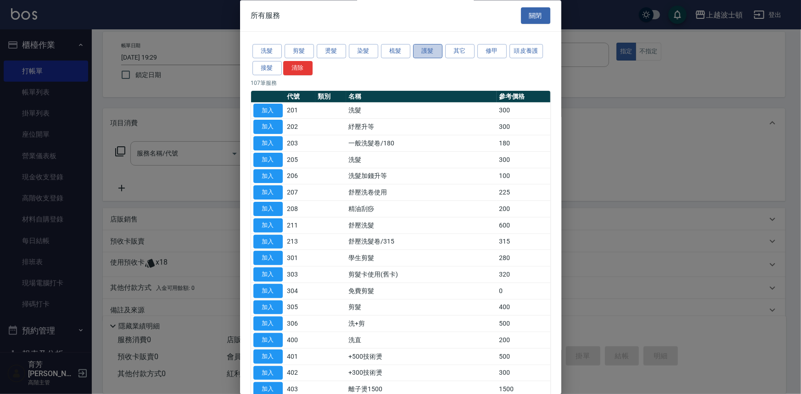
click at [419, 52] on button "護髮" at bounding box center [427, 52] width 29 height 14
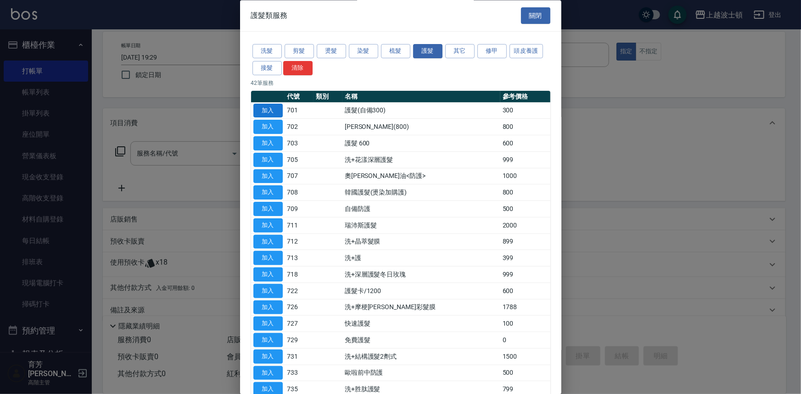
click at [265, 105] on button "加入" at bounding box center [267, 111] width 29 height 14
type input "護髮(自備300)(701)"
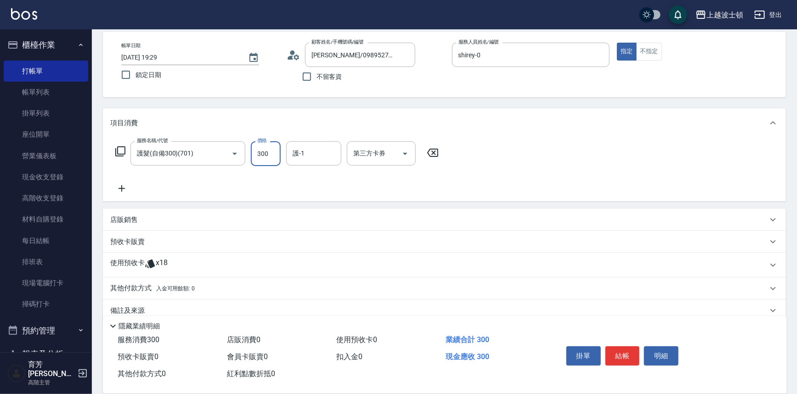
click at [265, 147] on input "300" at bounding box center [266, 153] width 30 height 25
type input "200"
click at [309, 146] on input "護-1" at bounding box center [313, 154] width 47 height 16
click at [313, 187] on span "思思 -35" at bounding box center [304, 192] width 22 height 10
type input "思思-35"
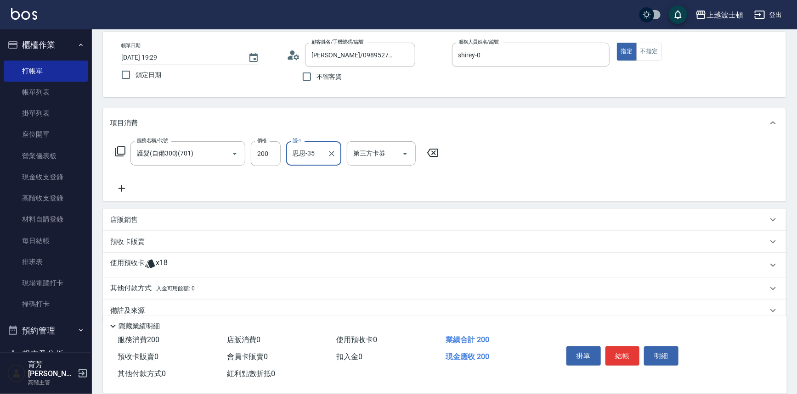
click at [156, 263] on span "x18" at bounding box center [162, 265] width 12 height 14
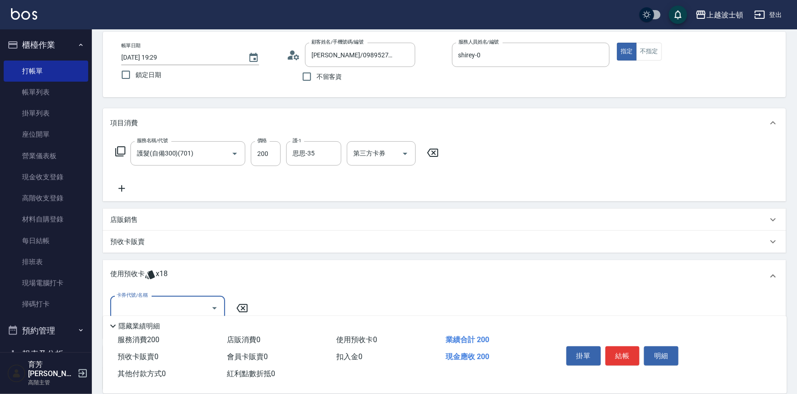
scroll to position [124, 0]
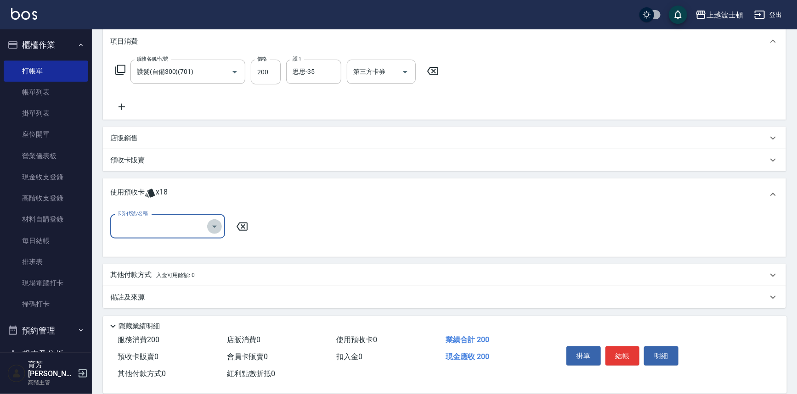
click at [210, 229] on icon "Open" at bounding box center [214, 226] width 11 height 11
click at [199, 250] on div "洗髮卷 剩餘18張" at bounding box center [167, 249] width 115 height 15
type input "洗髮卷"
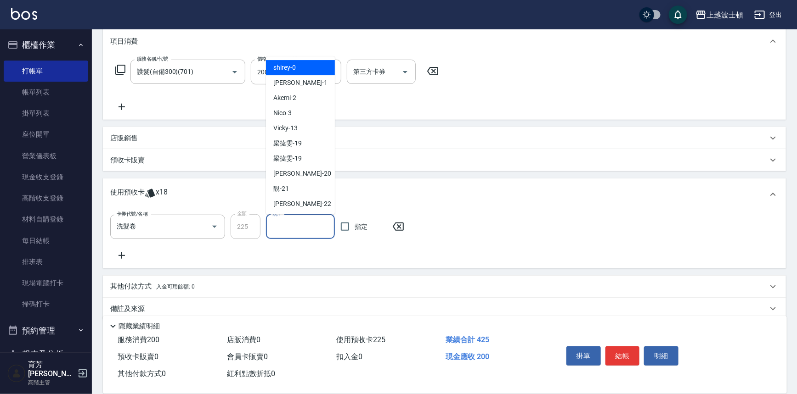
click at [309, 234] on input "洗-1" at bounding box center [300, 227] width 61 height 16
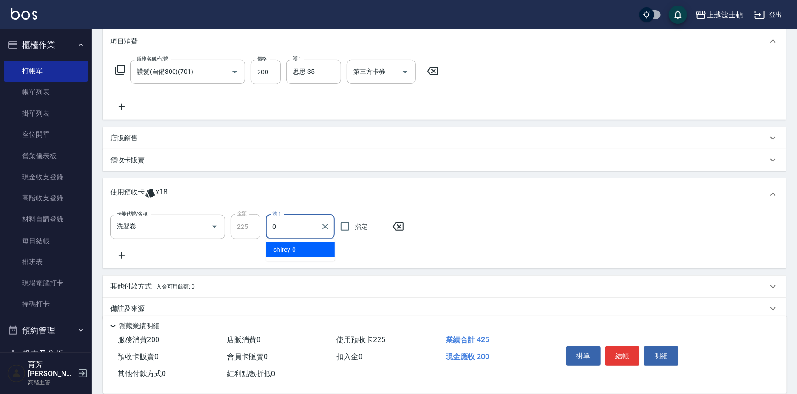
click at [317, 247] on div "shirey -0" at bounding box center [300, 249] width 69 height 15
type input "shirey-0"
click at [615, 351] on button "結帳" at bounding box center [622, 356] width 34 height 19
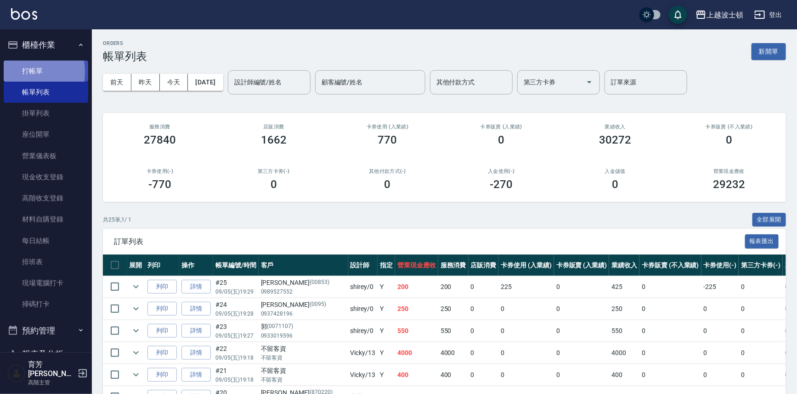
click at [17, 72] on link "打帳單" at bounding box center [46, 71] width 84 height 21
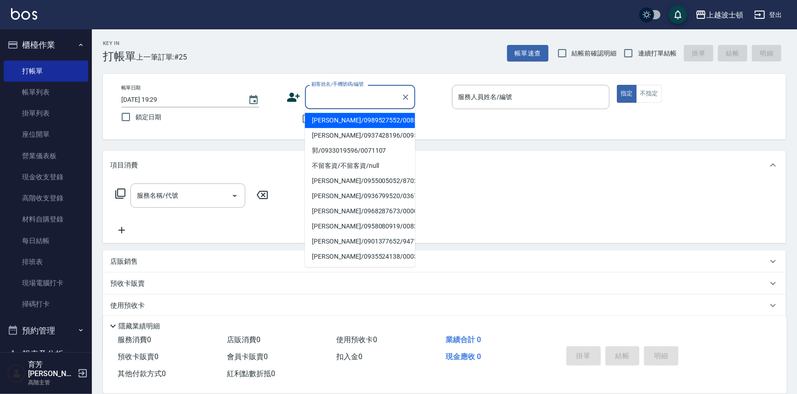
click at [317, 98] on input "顧客姓名/手機號碼/編號" at bounding box center [353, 97] width 88 height 16
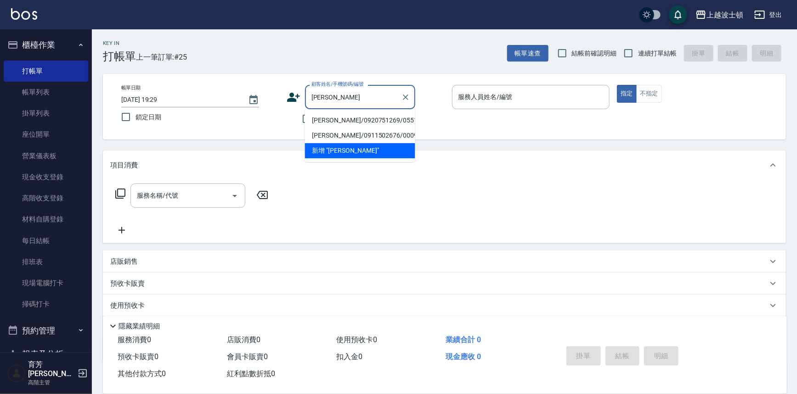
click at [335, 118] on li "[PERSON_NAME]/0920751269/055112" at bounding box center [360, 120] width 110 height 15
type input "[PERSON_NAME]/0920751269/055112"
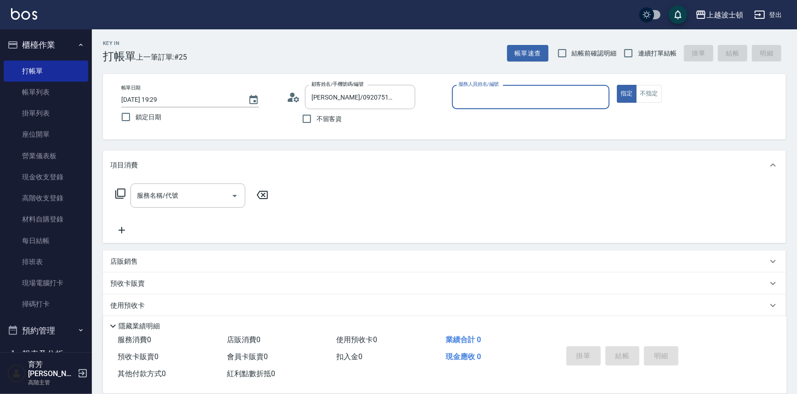
type input "shirey-0"
click at [118, 188] on icon at bounding box center [120, 193] width 11 height 11
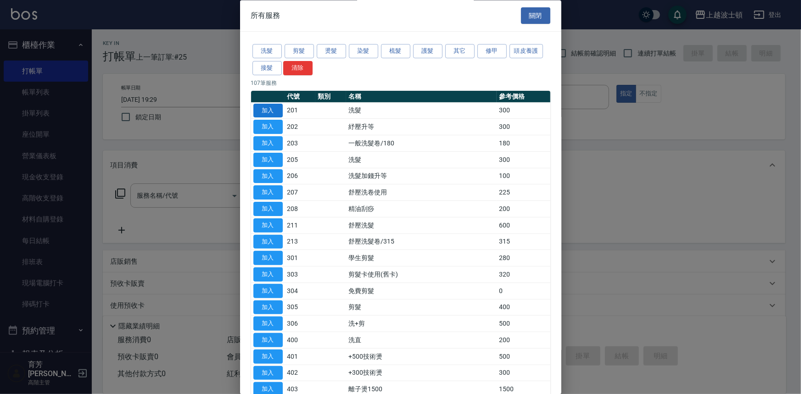
click at [275, 106] on button "加入" at bounding box center [267, 111] width 29 height 14
type input "洗髮(201)"
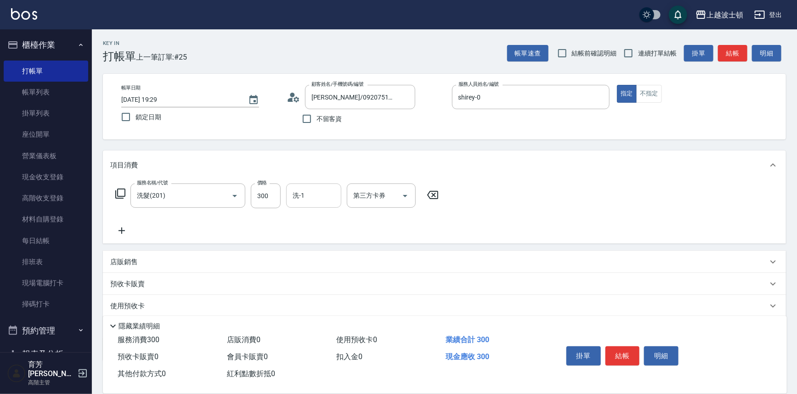
click at [312, 197] on input "洗-1" at bounding box center [313, 196] width 47 height 16
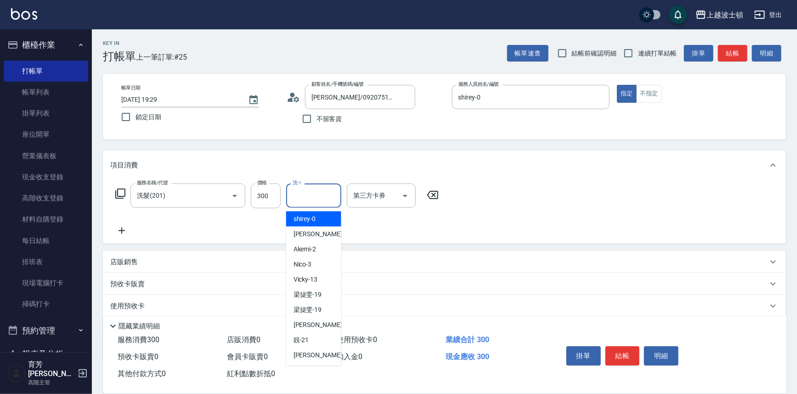
click at [307, 218] on span "shirey -0" at bounding box center [304, 219] width 22 height 10
type input "shirey-0"
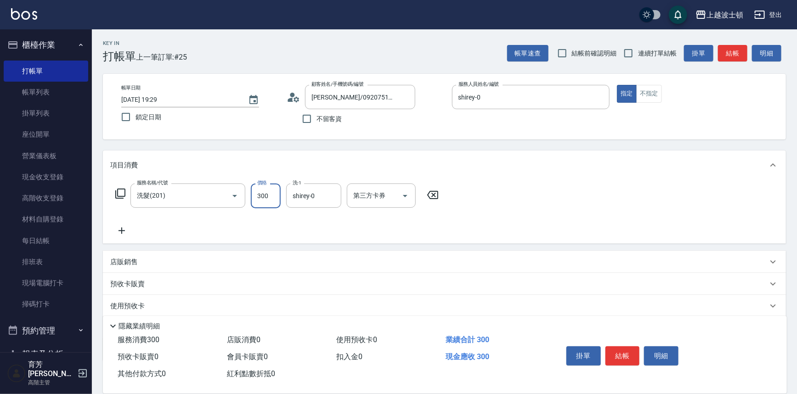
click at [276, 197] on input "300" at bounding box center [266, 196] width 30 height 25
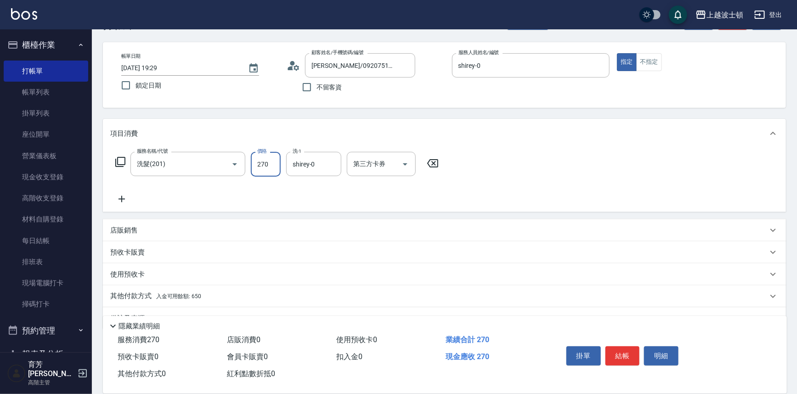
scroll to position [53, 0]
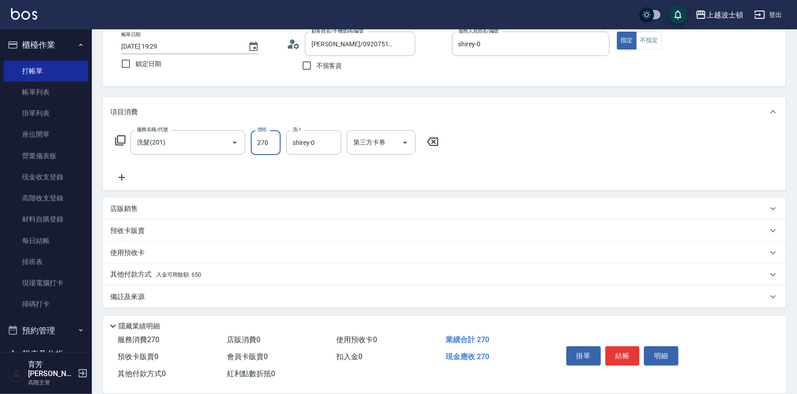
type input "270"
click at [190, 270] on p "其他付款方式 入金可用餘額: 650" at bounding box center [155, 275] width 91 height 10
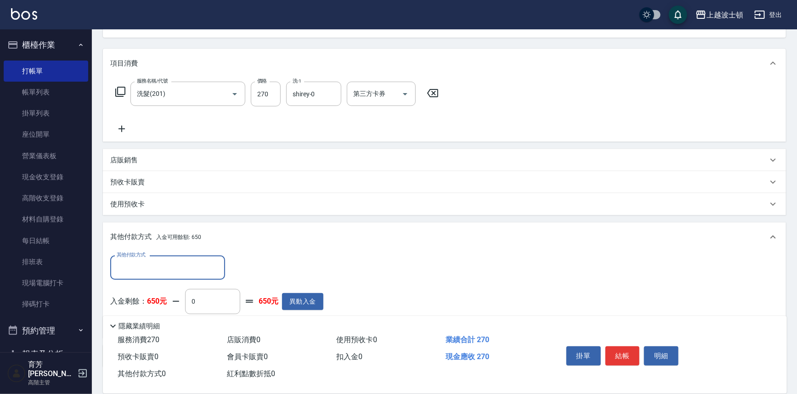
scroll to position [161, 0]
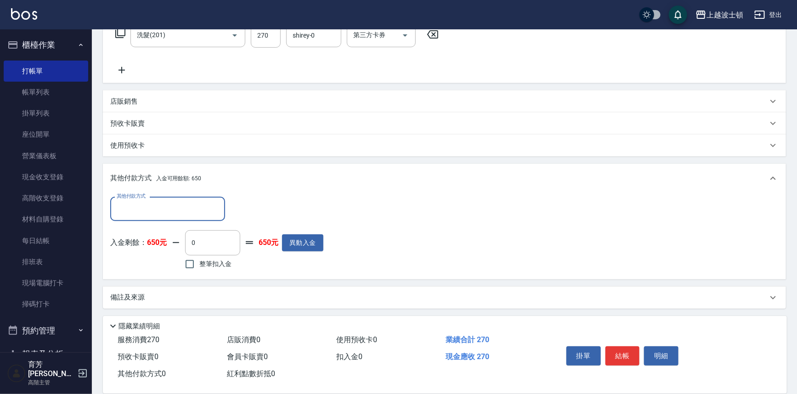
click at [209, 261] on span "整筆扣入金" at bounding box center [215, 264] width 32 height 10
click at [199, 261] on input "整筆扣入金" at bounding box center [189, 264] width 19 height 19
checkbox input "true"
type input "270"
click at [606, 352] on button "結帳" at bounding box center [622, 356] width 34 height 19
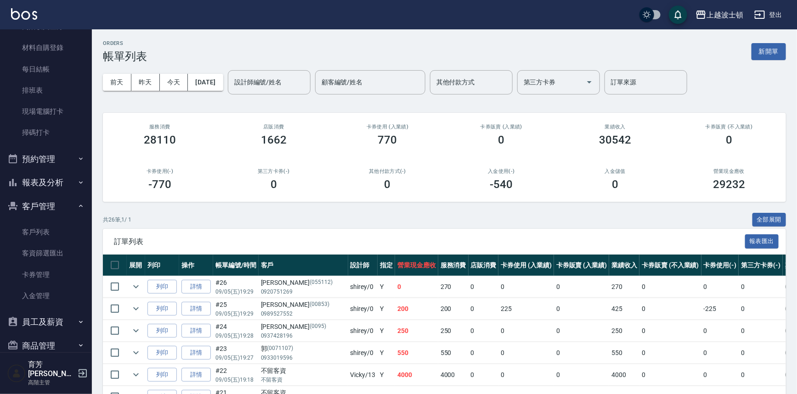
scroll to position [175, 0]
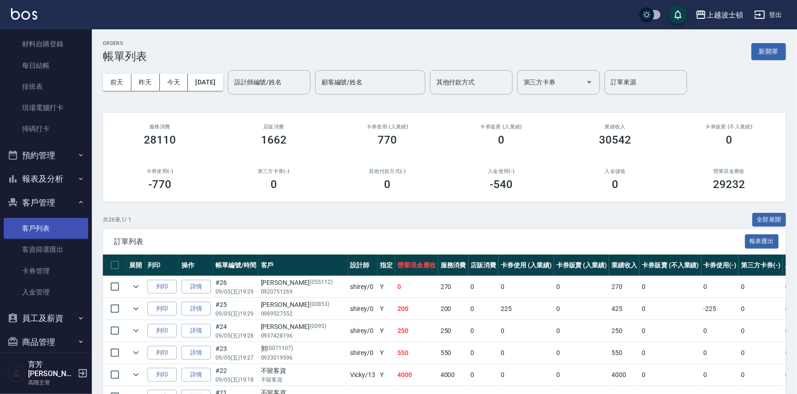
click at [71, 228] on link "客戶列表" at bounding box center [46, 228] width 84 height 21
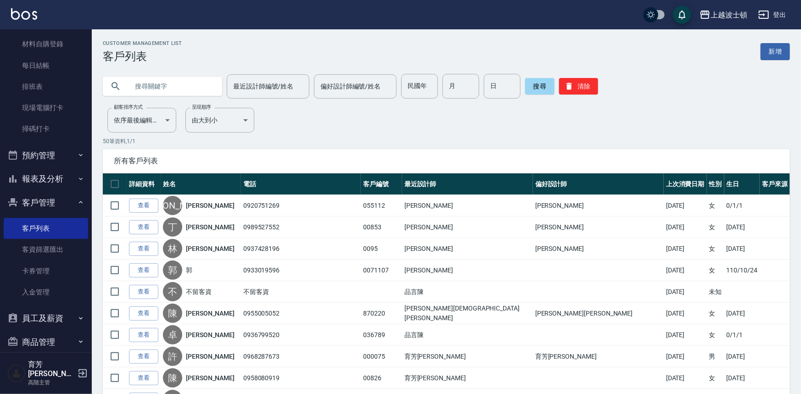
click at [136, 80] on input "text" at bounding box center [172, 86] width 86 height 25
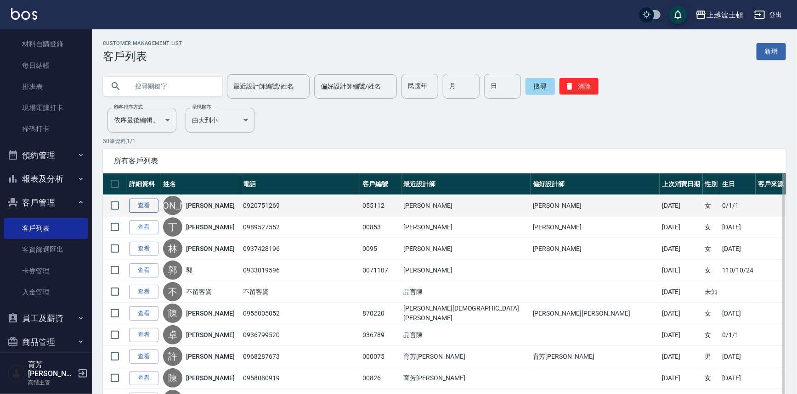
click at [134, 204] on link "查看" at bounding box center [143, 206] width 29 height 14
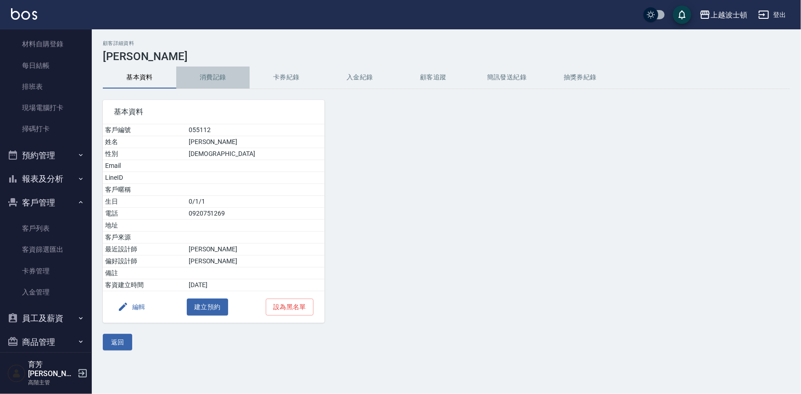
click at [223, 79] on button "消費記錄" at bounding box center [212, 78] width 73 height 22
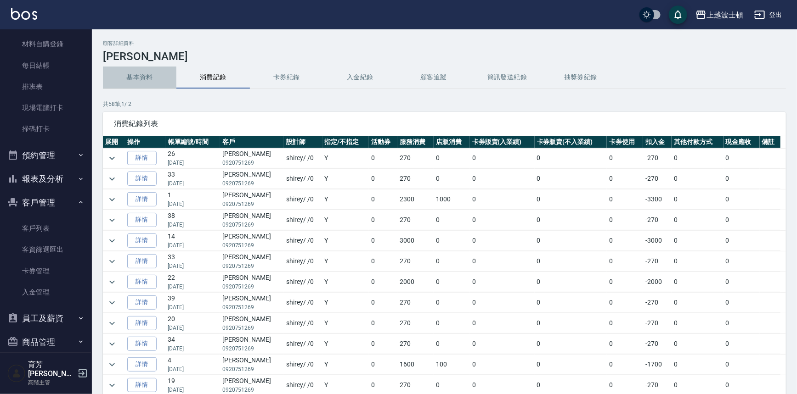
click at [135, 77] on button "基本資料" at bounding box center [139, 78] width 73 height 22
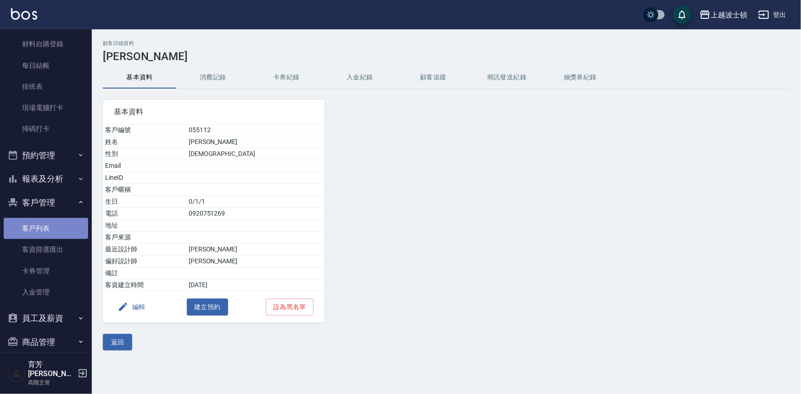
click at [51, 220] on link "客戶列表" at bounding box center [46, 228] width 84 height 21
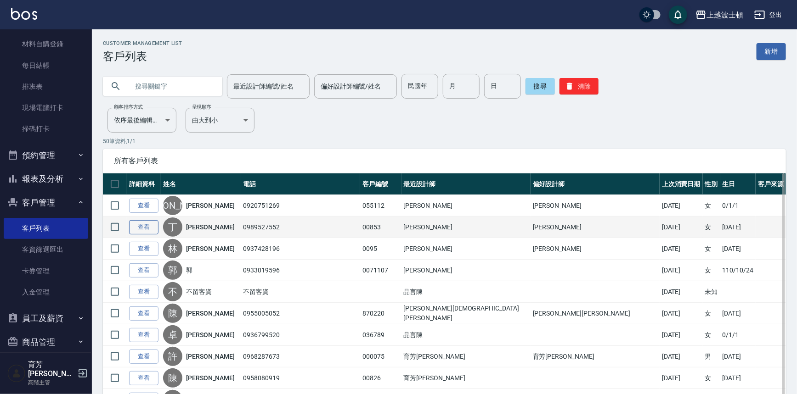
click at [136, 227] on link "查看" at bounding box center [143, 227] width 29 height 14
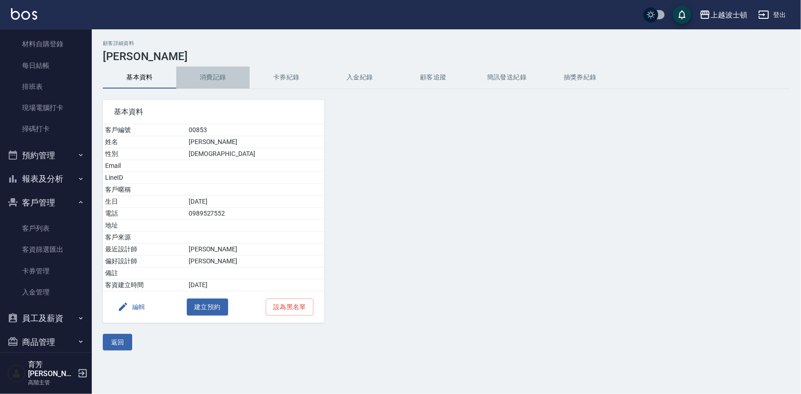
click at [208, 75] on button "消費記錄" at bounding box center [212, 78] width 73 height 22
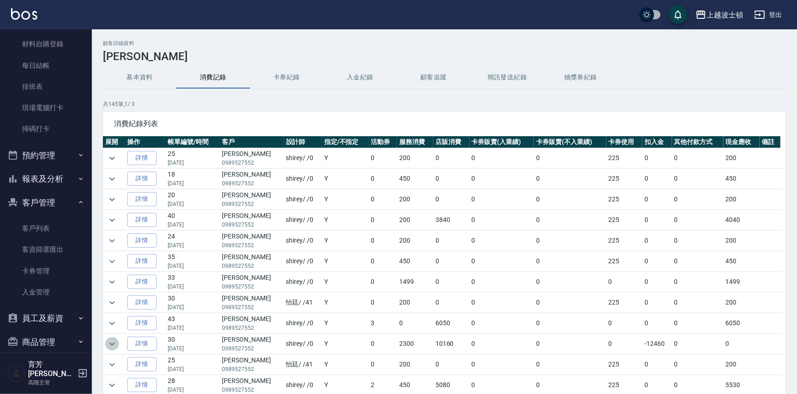
click at [112, 343] on icon "expand row" at bounding box center [112, 344] width 6 height 3
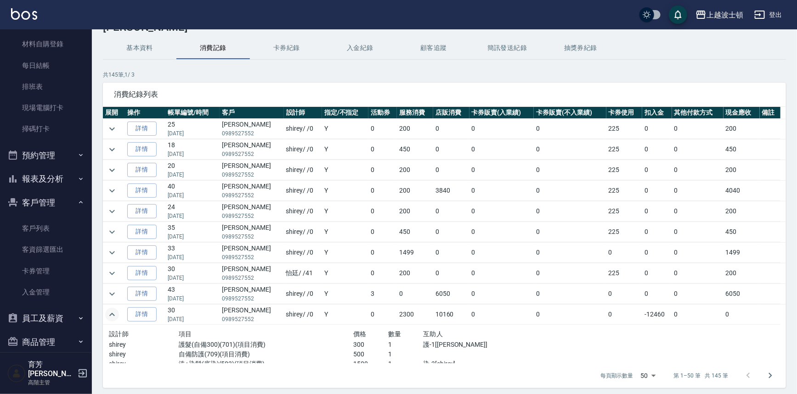
scroll to position [30, 0]
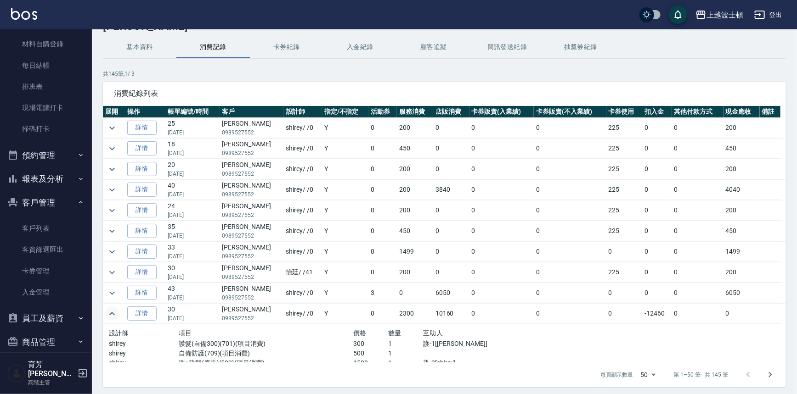
click at [156, 46] on button "基本資料" at bounding box center [139, 47] width 73 height 22
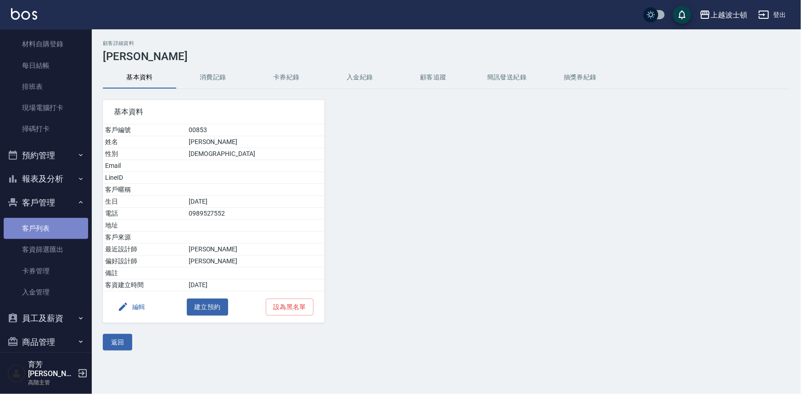
click at [45, 225] on link "客戶列表" at bounding box center [46, 228] width 84 height 21
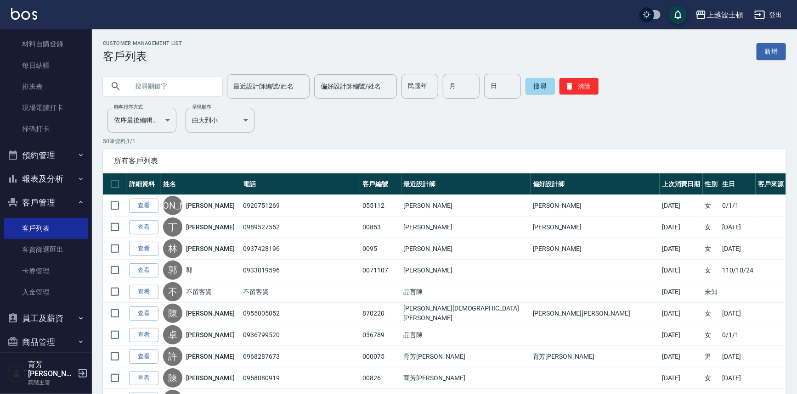
click at [137, 93] on input "text" at bounding box center [172, 86] width 86 height 25
click at [187, 87] on input "蔡" at bounding box center [172, 86] width 86 height 25
type input "[PERSON_NAME]"
click at [539, 90] on button "搜尋" at bounding box center [539, 86] width 29 height 17
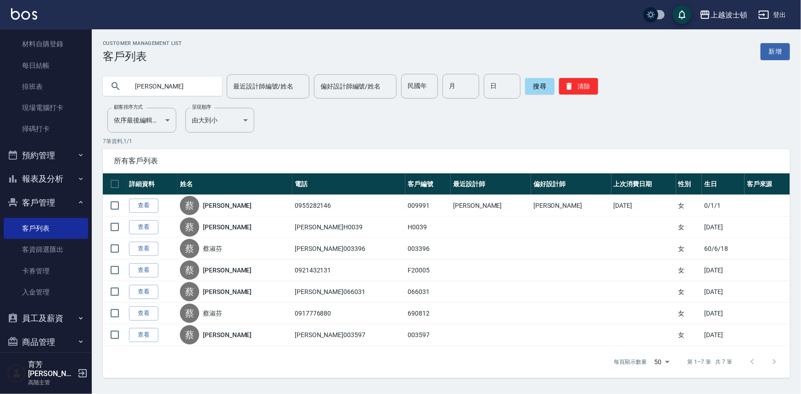
click at [146, 201] on link "查看" at bounding box center [143, 206] width 29 height 14
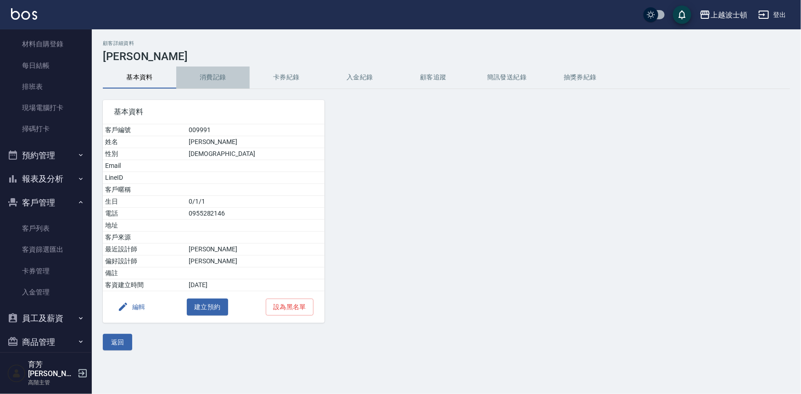
click at [202, 75] on button "消費記錄" at bounding box center [212, 78] width 73 height 22
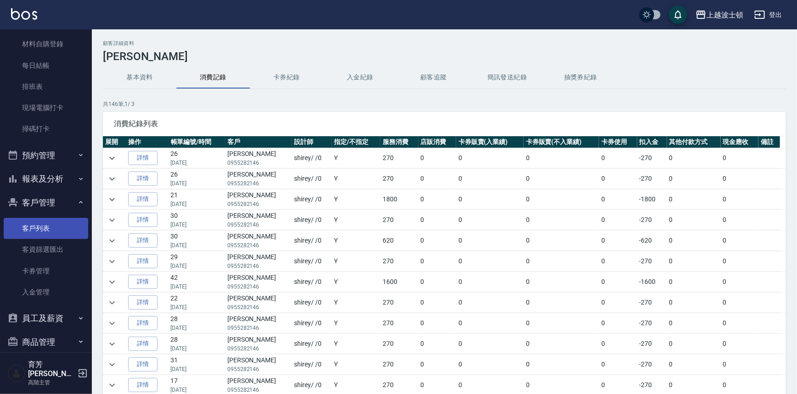
drag, startPoint x: 44, startPoint y: 227, endPoint x: 40, endPoint y: 230, distance: 5.2
click at [44, 227] on link "客戶列表" at bounding box center [46, 228] width 84 height 21
